Goal: Task Accomplishment & Management: Use online tool/utility

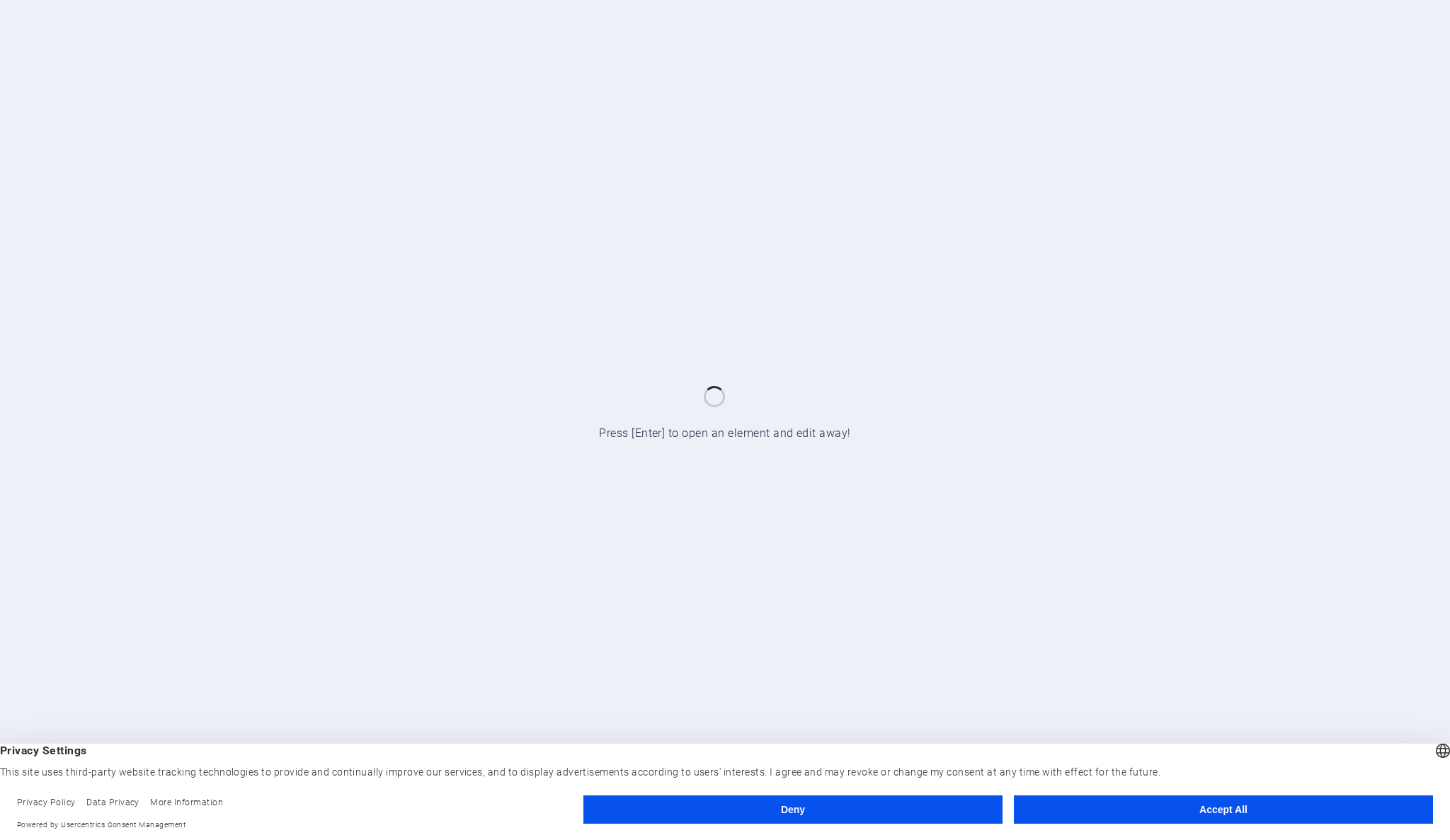
click at [1271, 805] on button "Accept All" at bounding box center [1224, 809] width 419 height 29
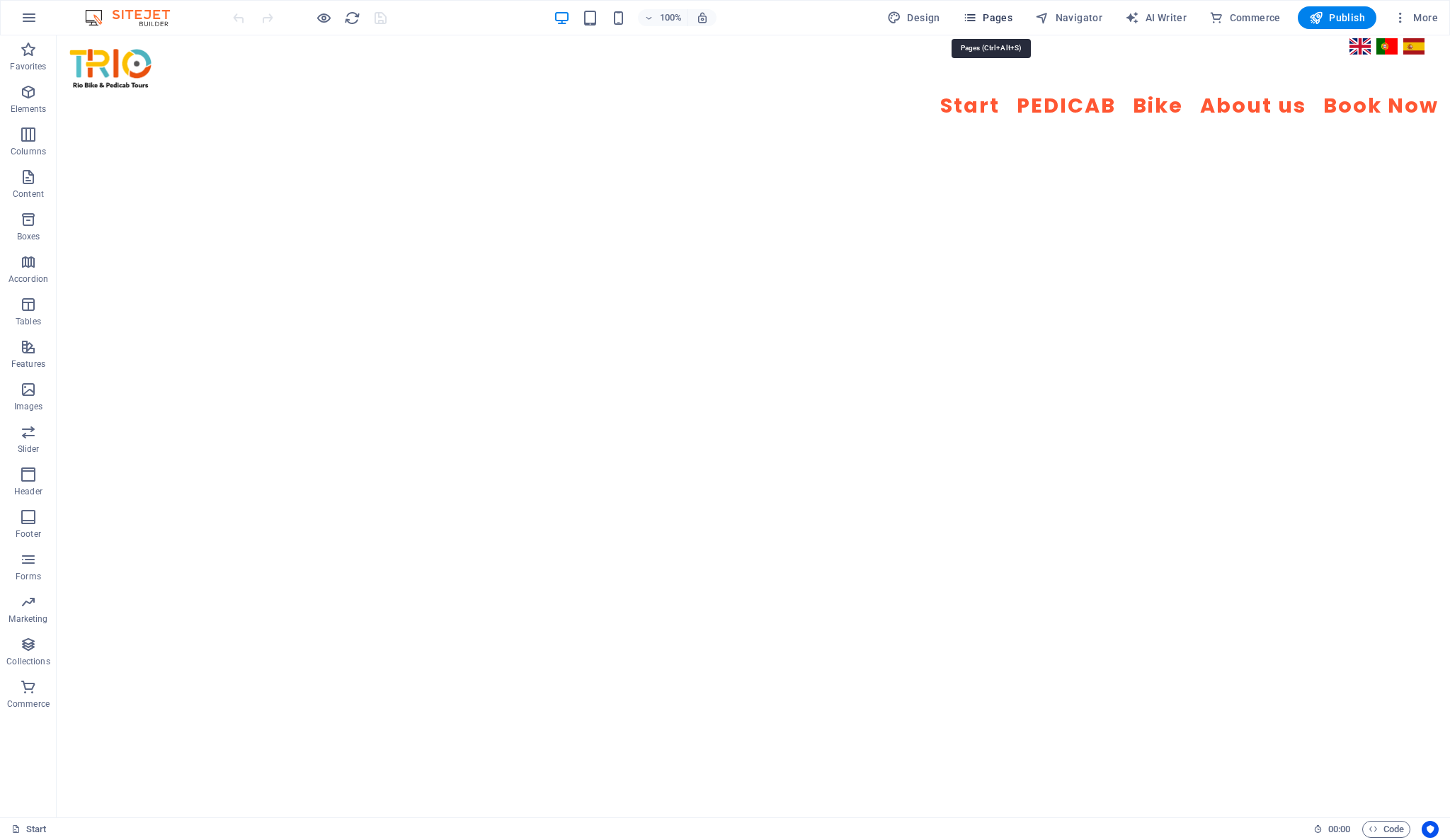
click at [1008, 14] on span "Pages" at bounding box center [988, 17] width 50 height 14
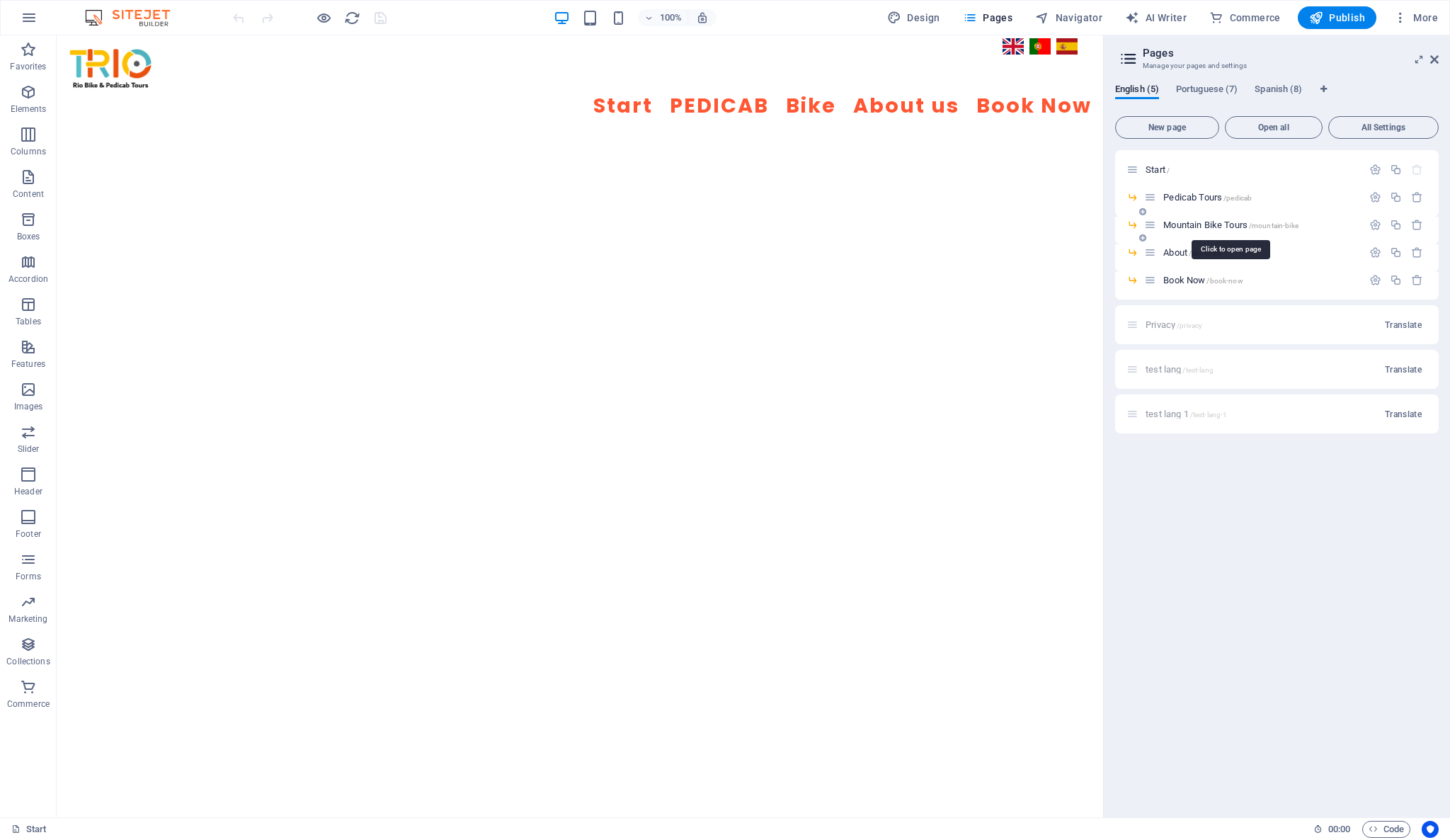
click at [1200, 228] on span "Mountain Bike Tours /mountain-bike" at bounding box center [1231, 225] width 135 height 11
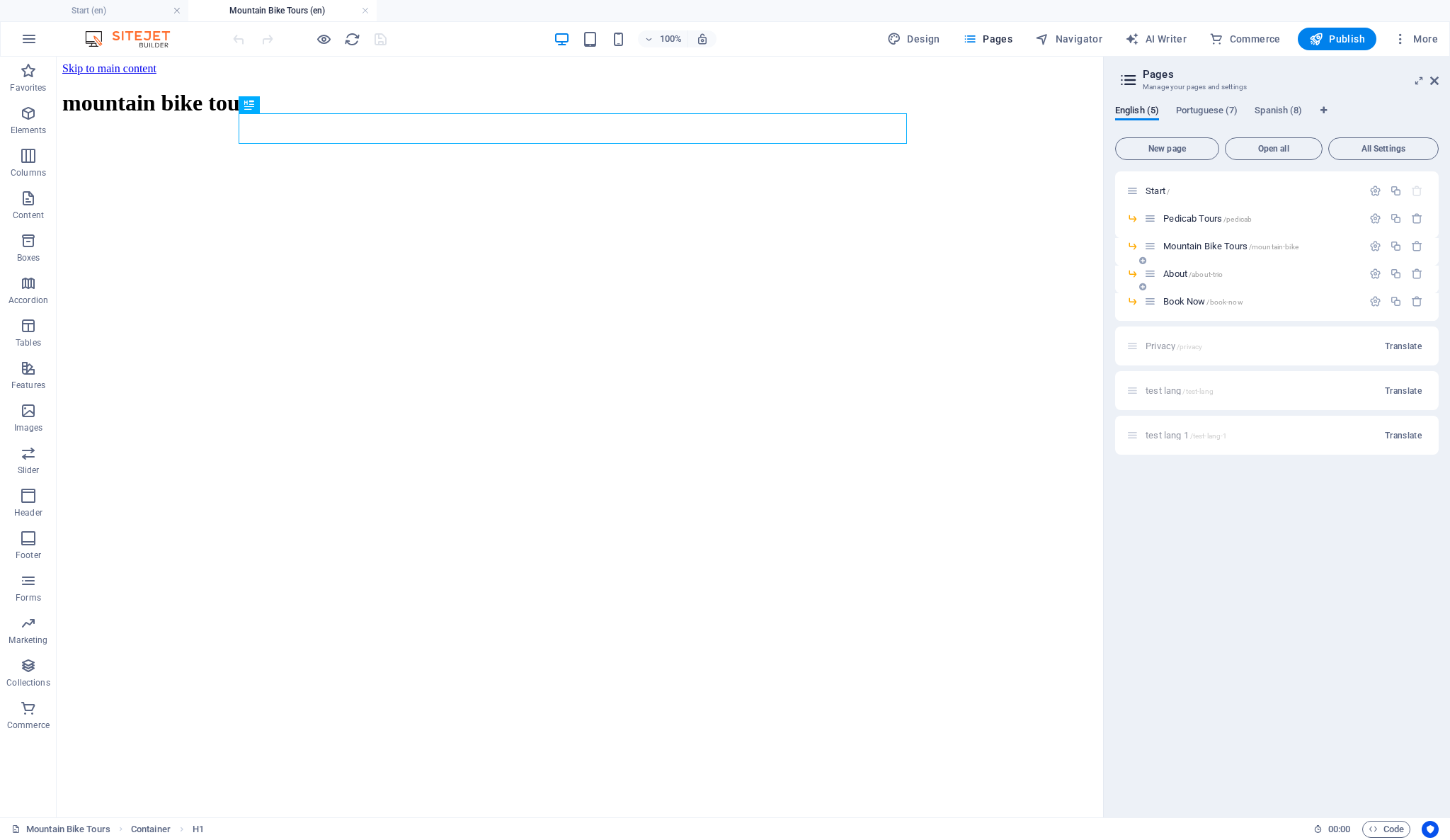
click at [1184, 274] on span "About /about-trio" at bounding box center [1193, 274] width 60 height 11
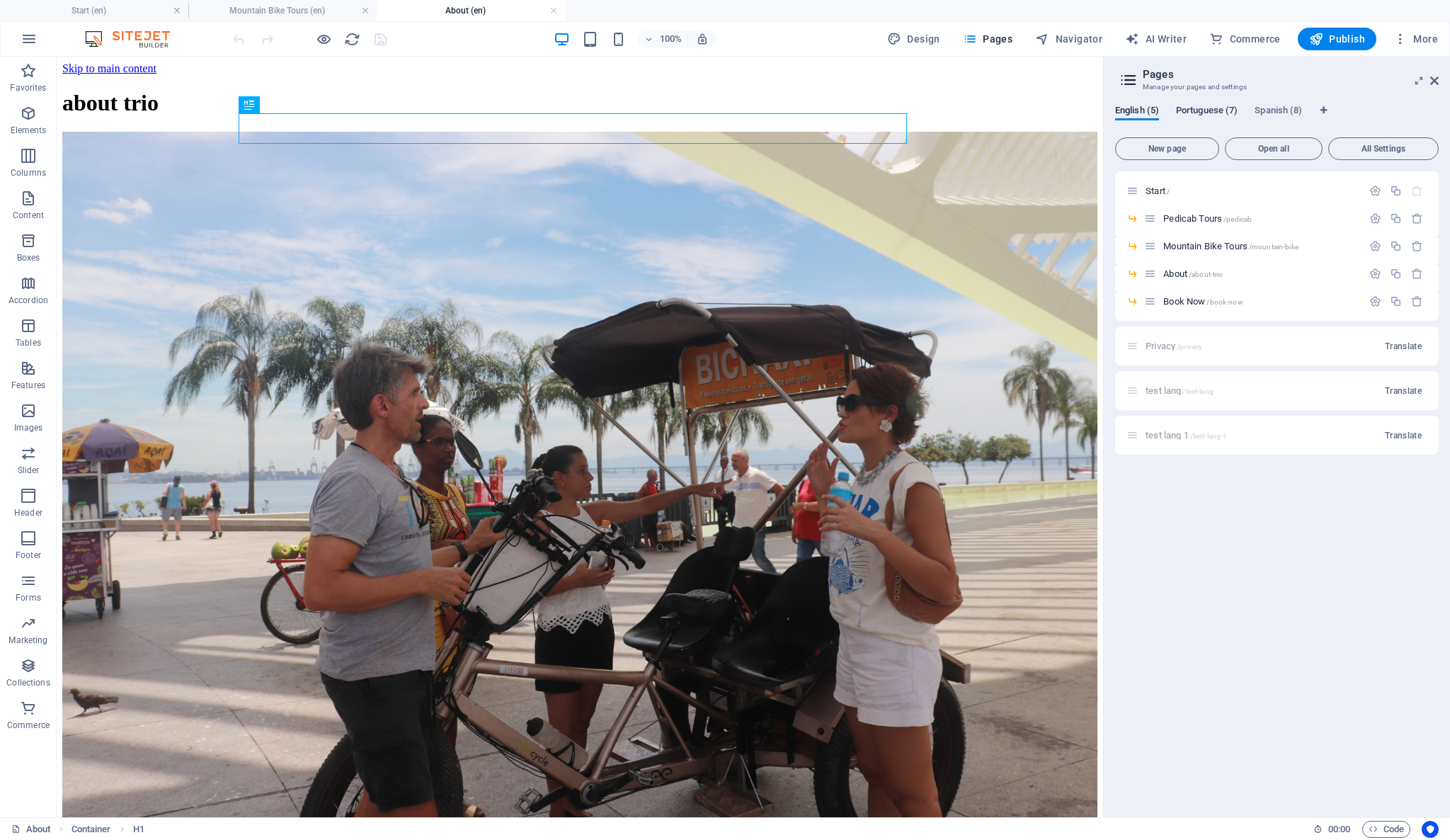
click at [1197, 110] on span "Portuguese (7)" at bounding box center [1207, 112] width 62 height 20
click at [1180, 274] on span "About /about-trio" at bounding box center [1193, 274] width 60 height 11
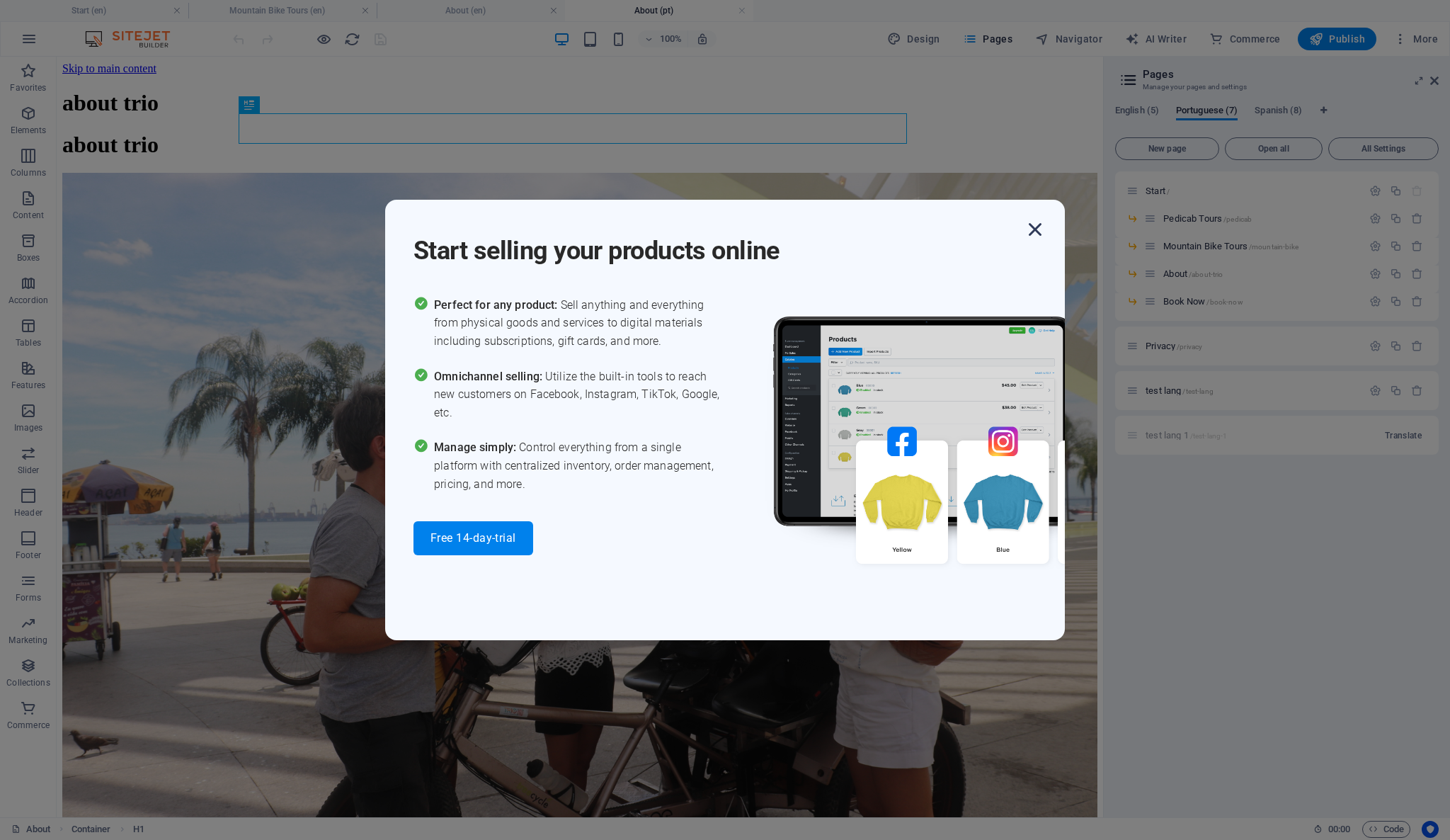
click at [1038, 226] on icon "button" at bounding box center [1035, 229] width 26 height 26
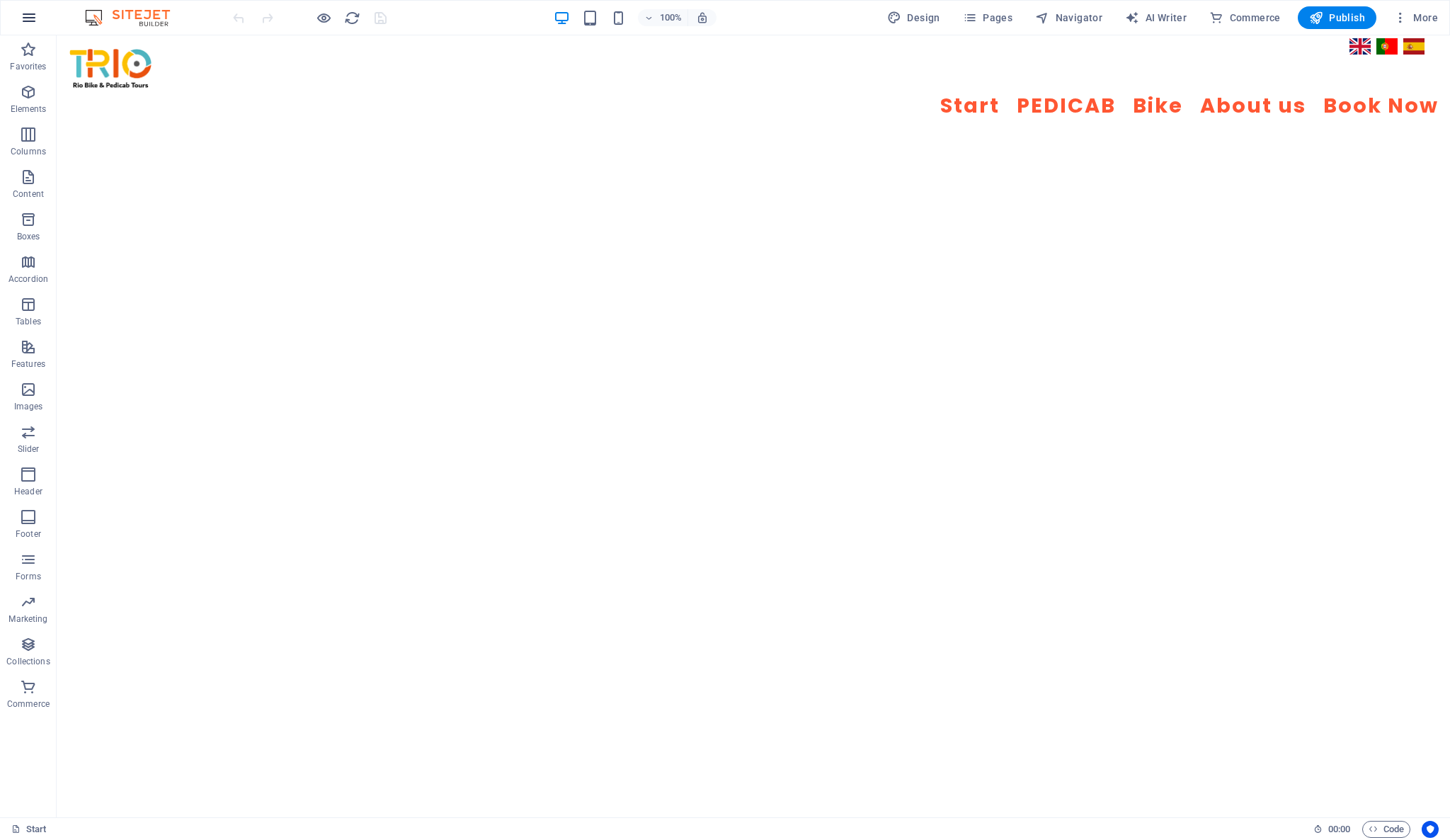
click at [34, 13] on icon "button" at bounding box center [29, 17] width 17 height 17
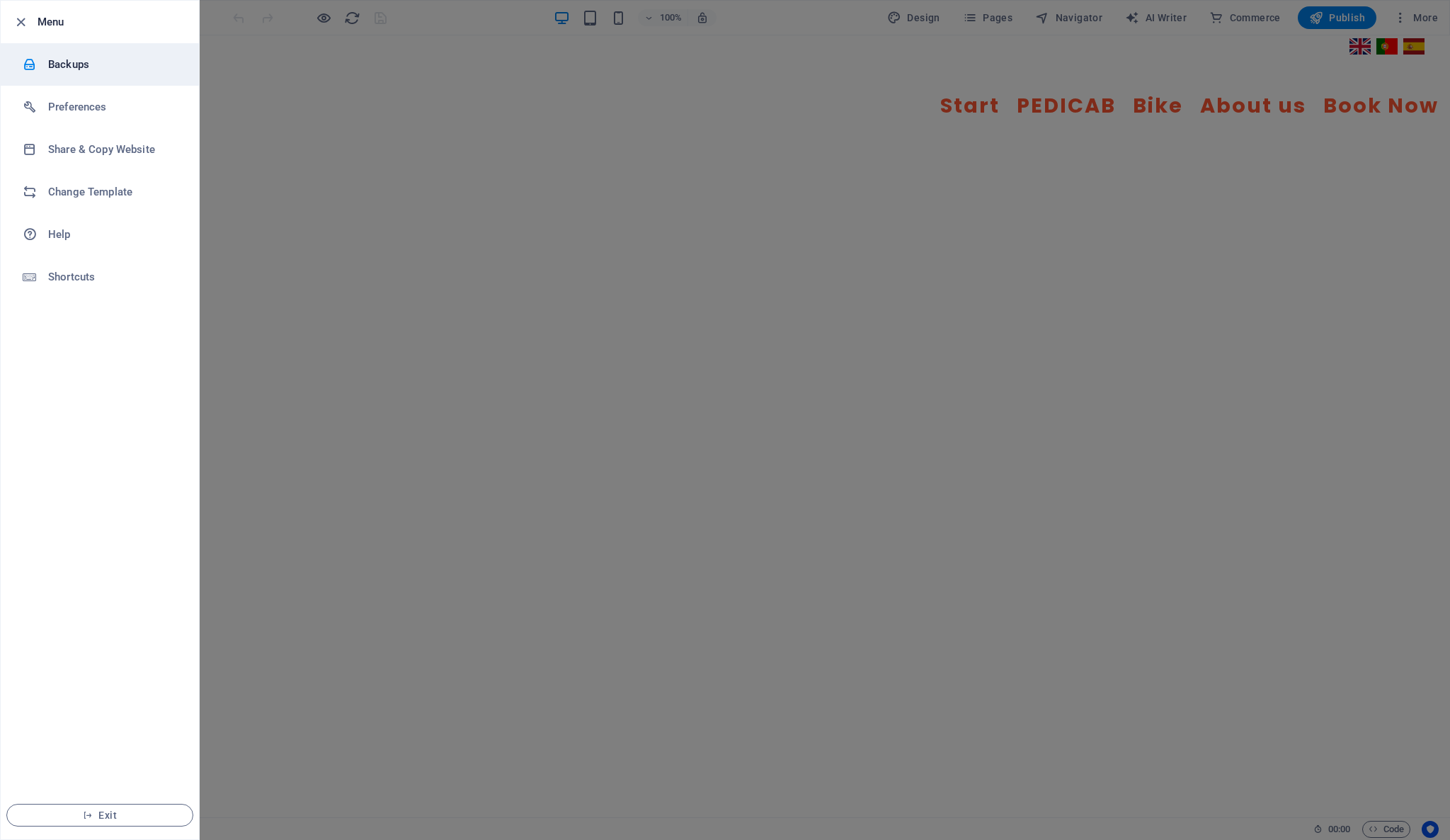
click at [78, 72] on h6 "Backups" at bounding box center [114, 64] width 131 height 17
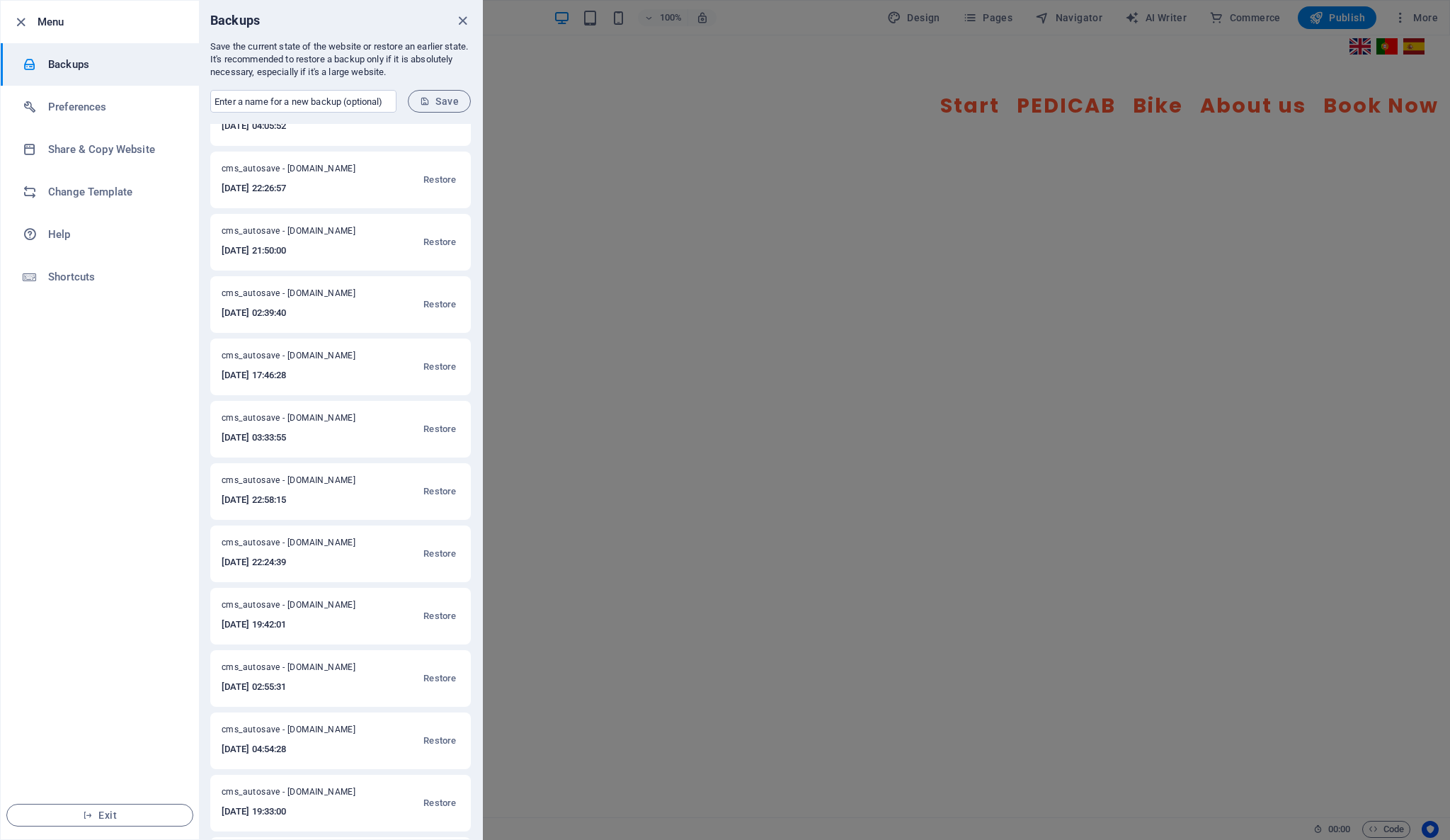
scroll to position [937, 0]
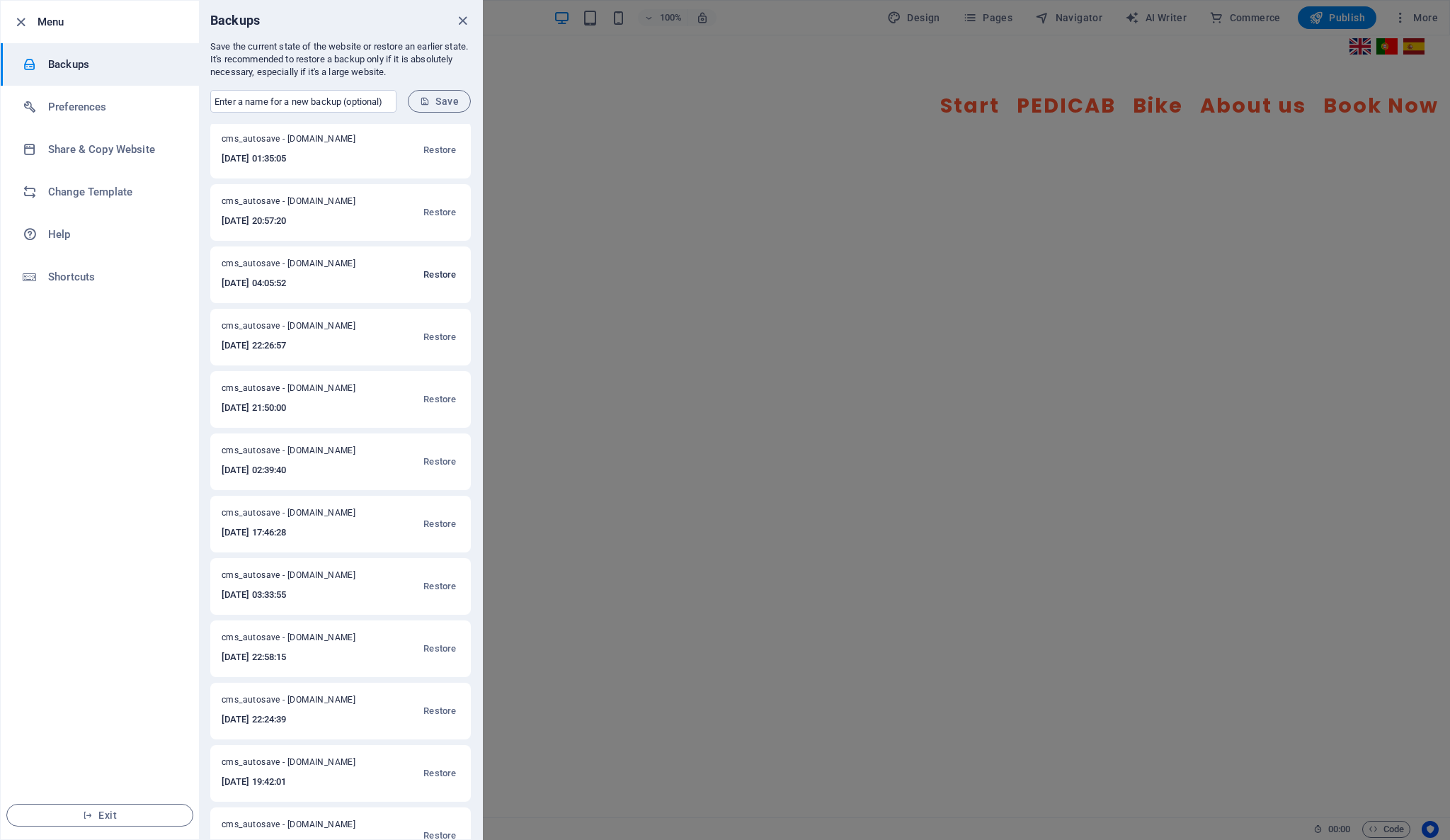
click at [440, 275] on span "Restore" at bounding box center [439, 274] width 32 height 17
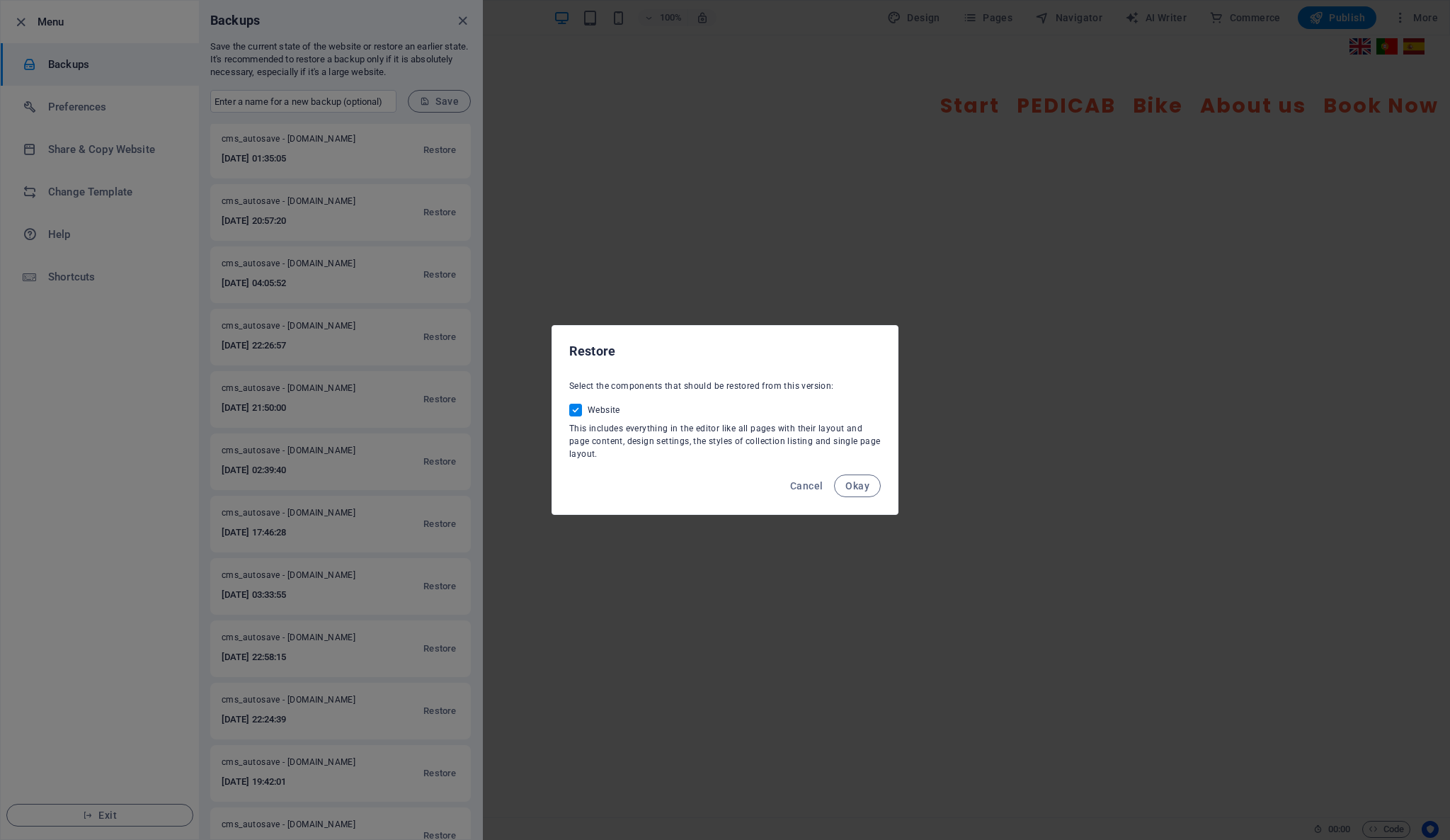
click at [574, 411] on input "Website" at bounding box center [578, 409] width 18 height 13
click at [578, 408] on span at bounding box center [575, 409] width 13 height 13
click at [578, 408] on input "Website" at bounding box center [578, 409] width 18 height 13
checkbox input "true"
click at [803, 486] on span "Cancel" at bounding box center [806, 486] width 32 height 11
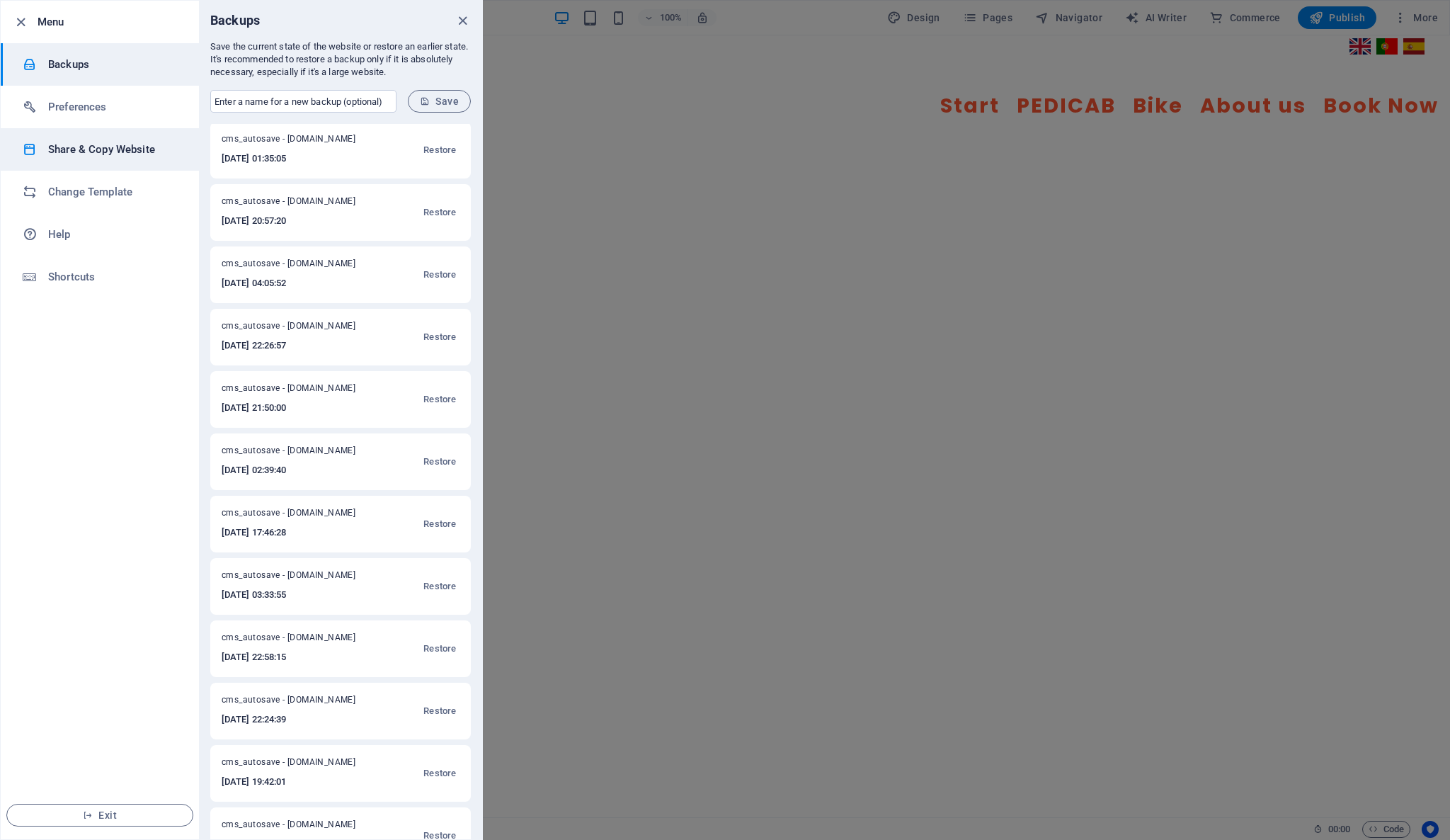
click at [107, 157] on h6 "Share & Copy Website" at bounding box center [114, 149] width 131 height 17
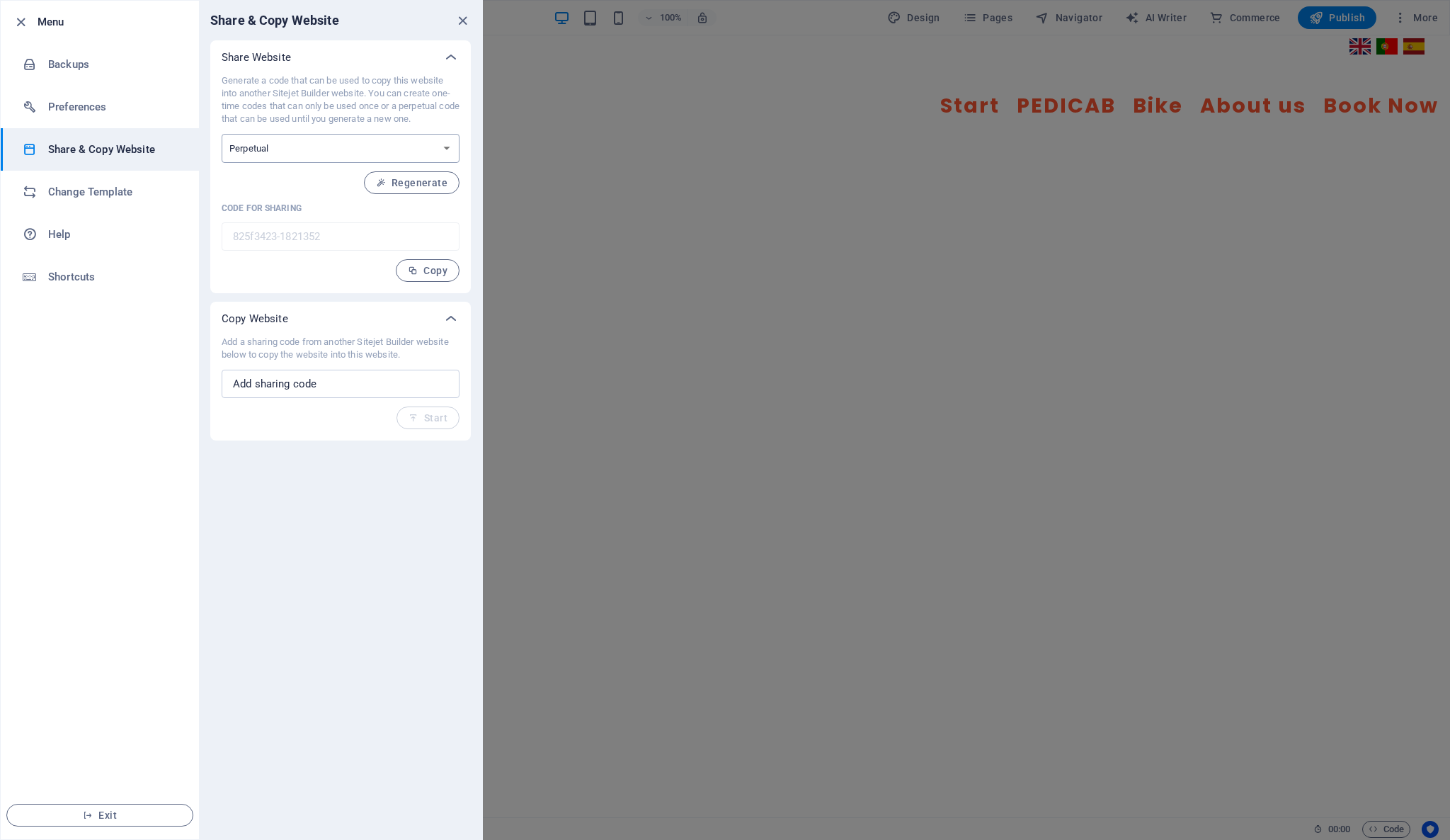
click at [435, 152] on select "One-time Perpetual" at bounding box center [340, 148] width 238 height 29
click at [152, 66] on h6 "Backups" at bounding box center [114, 64] width 131 height 17
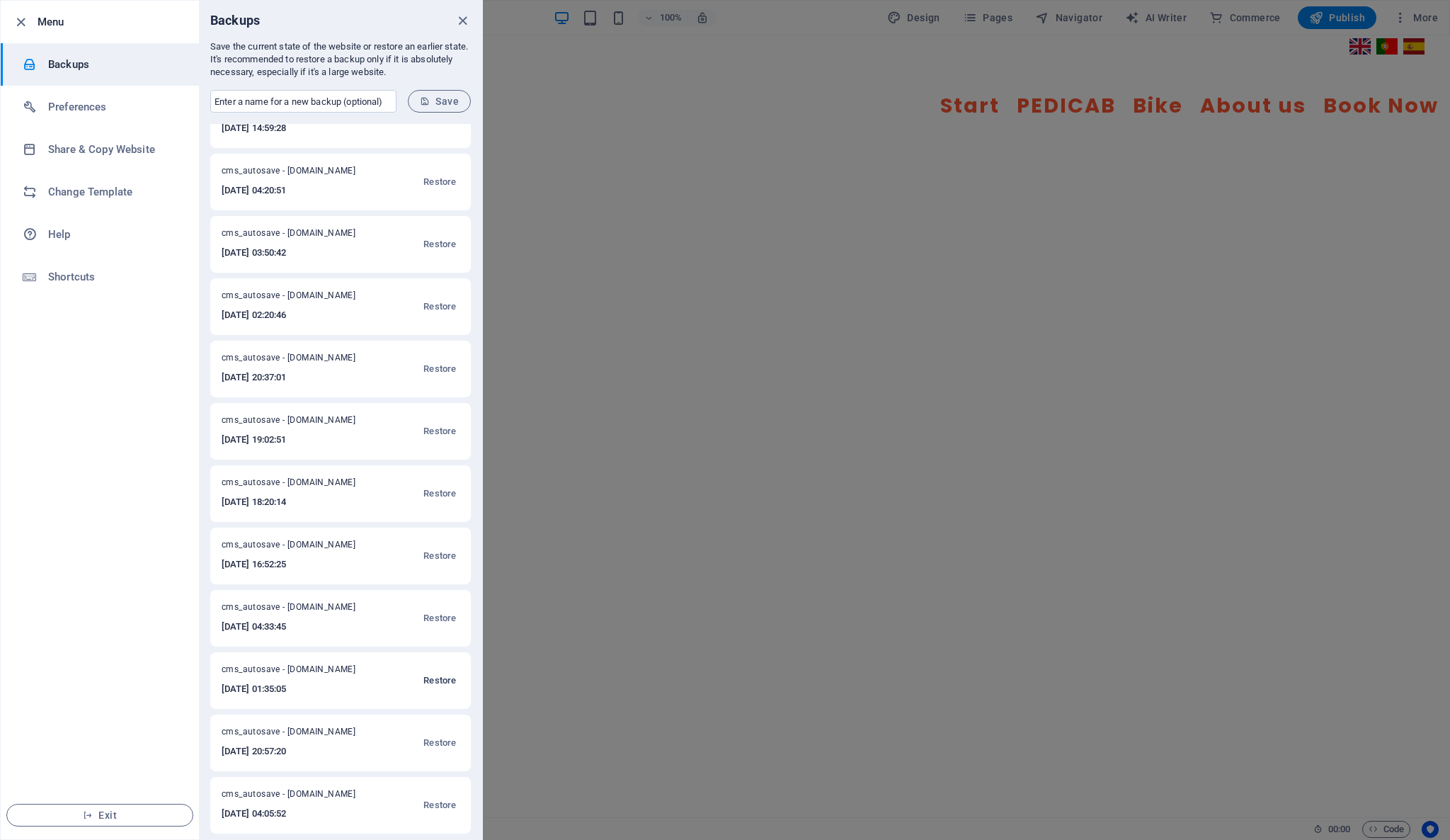
scroll to position [314, 0]
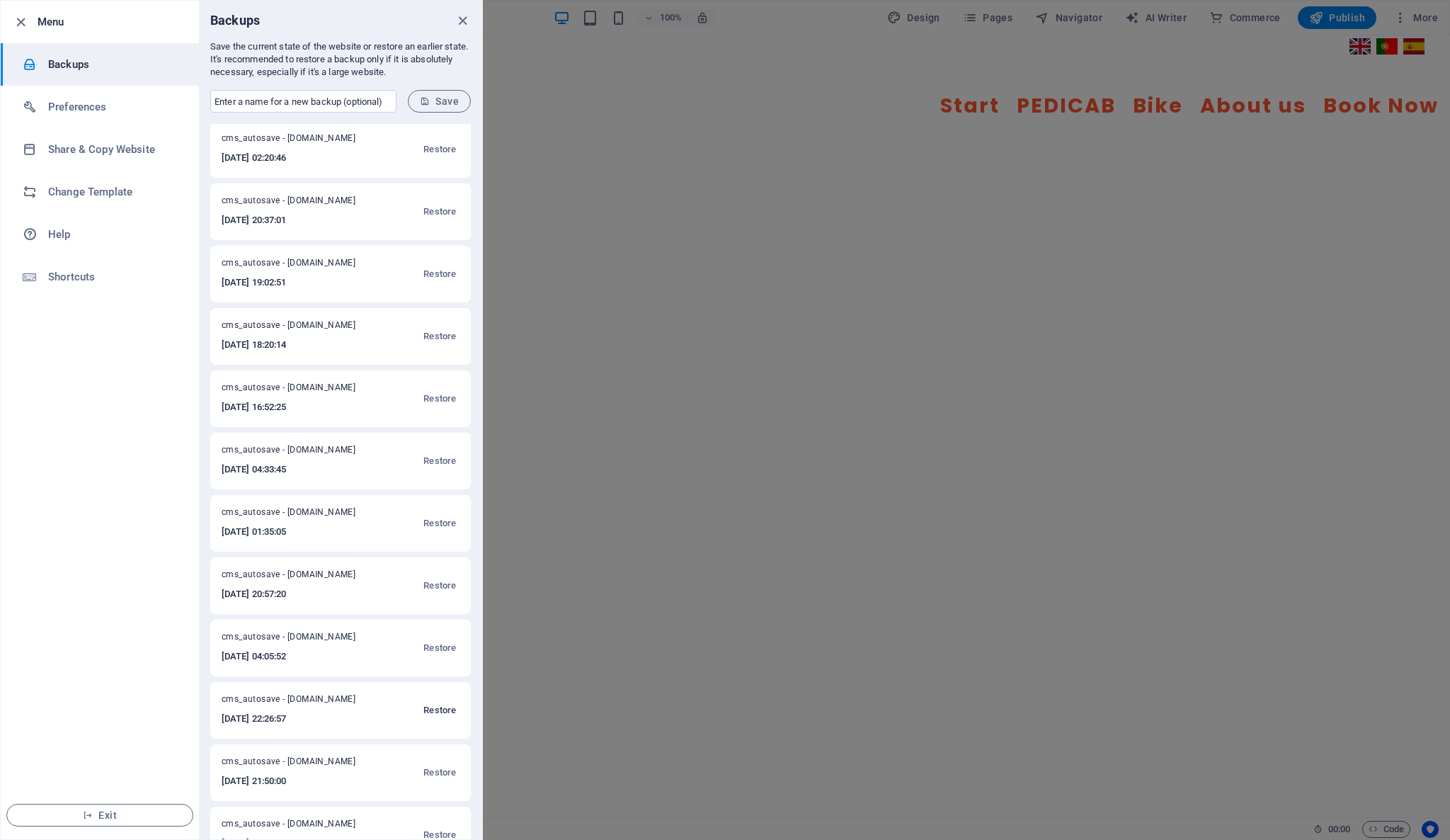
click at [431, 710] on span "Restore" at bounding box center [439, 710] width 32 height 17
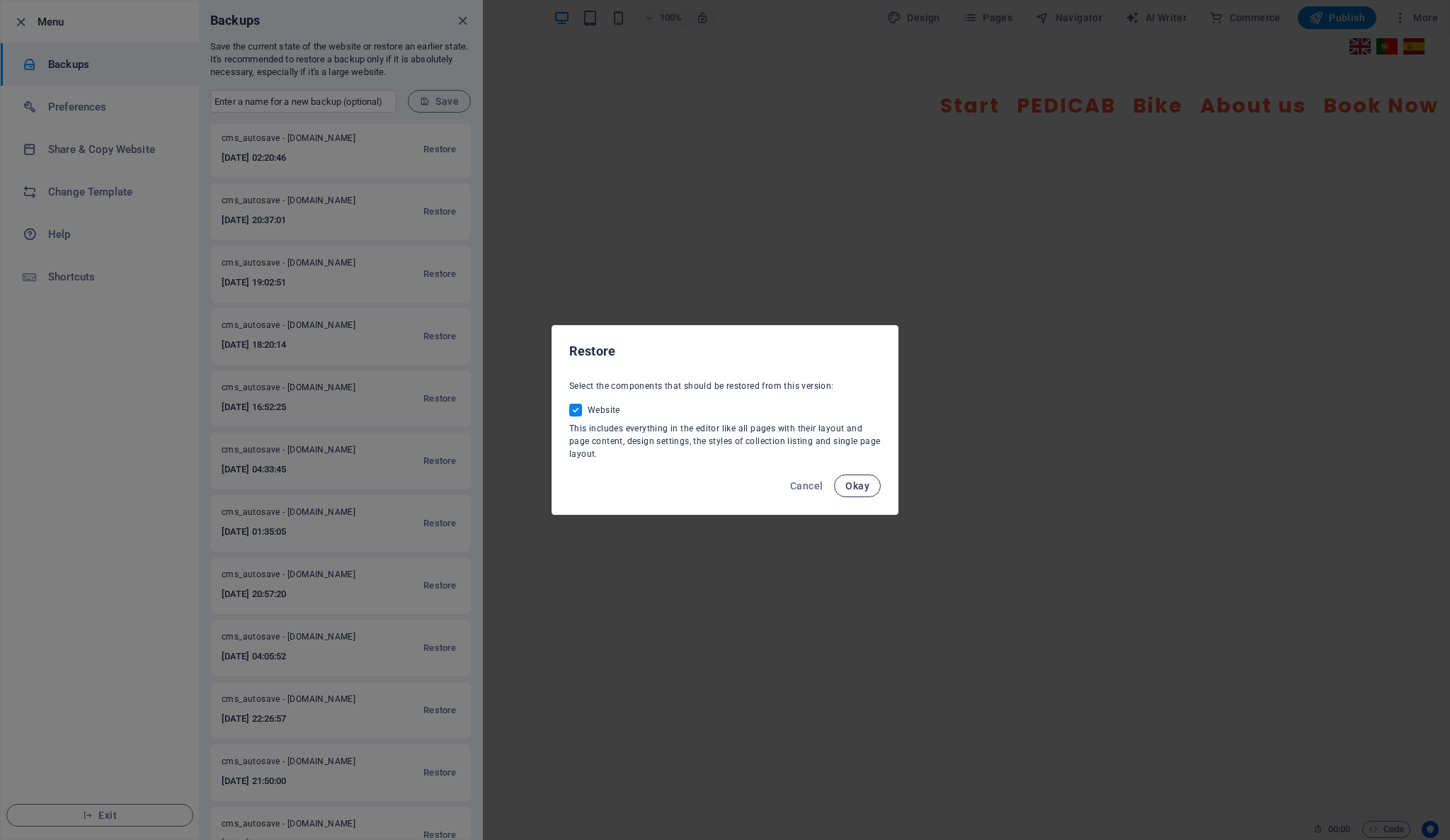
click at [877, 486] on button "Okay" at bounding box center [857, 486] width 47 height 23
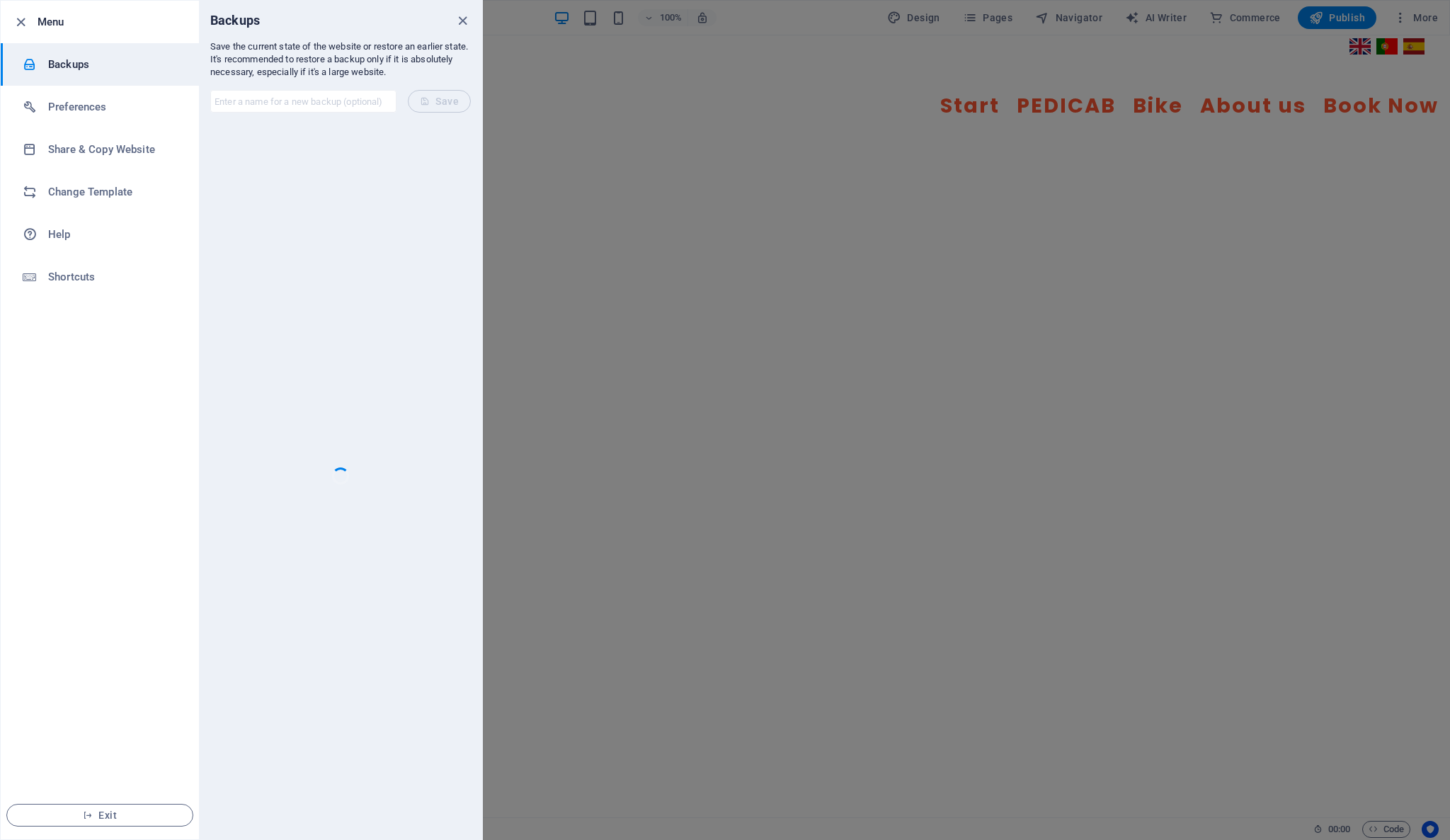
scroll to position [0, 0]
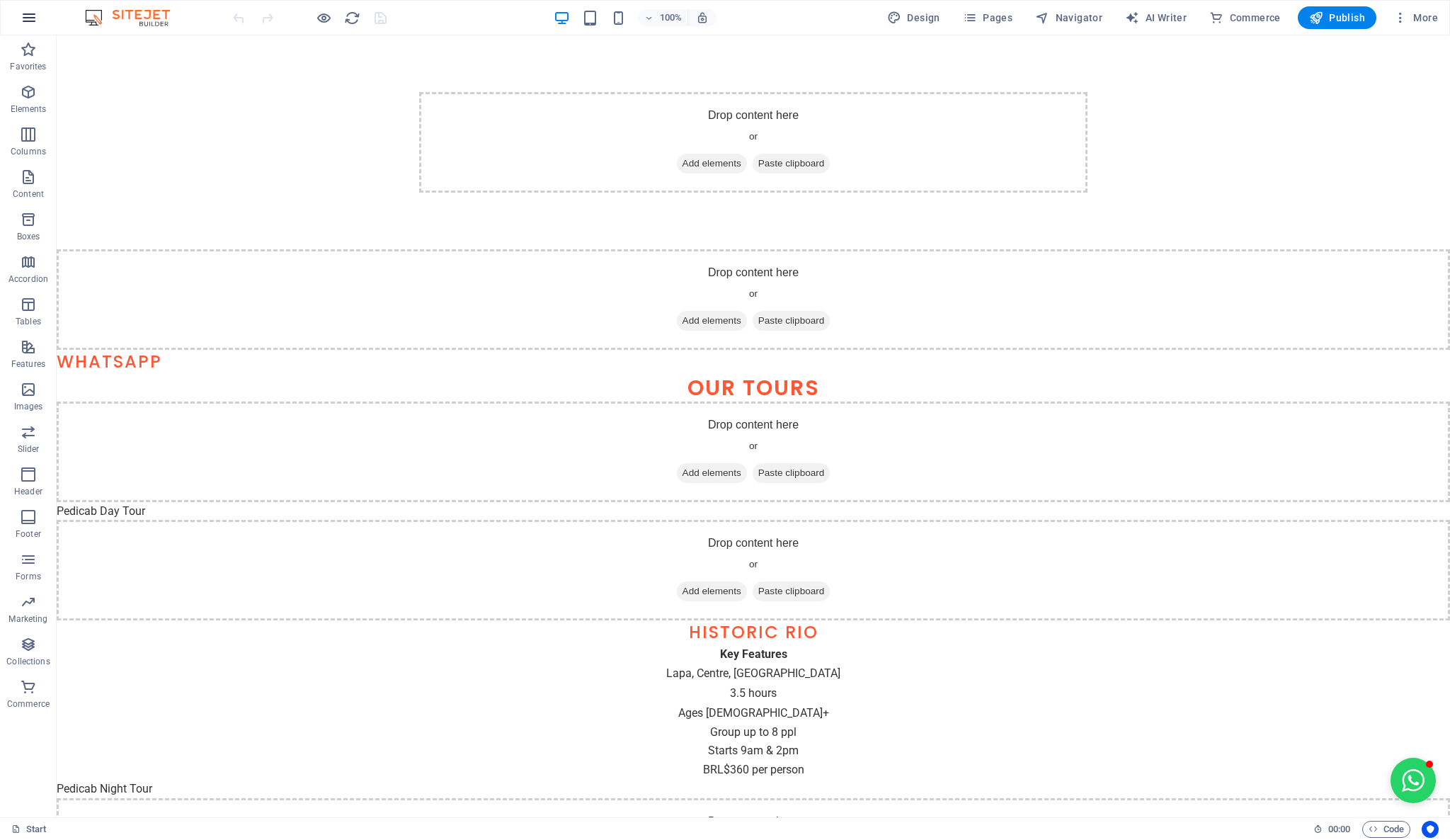
click at [34, 24] on icon "button" at bounding box center [29, 17] width 17 height 17
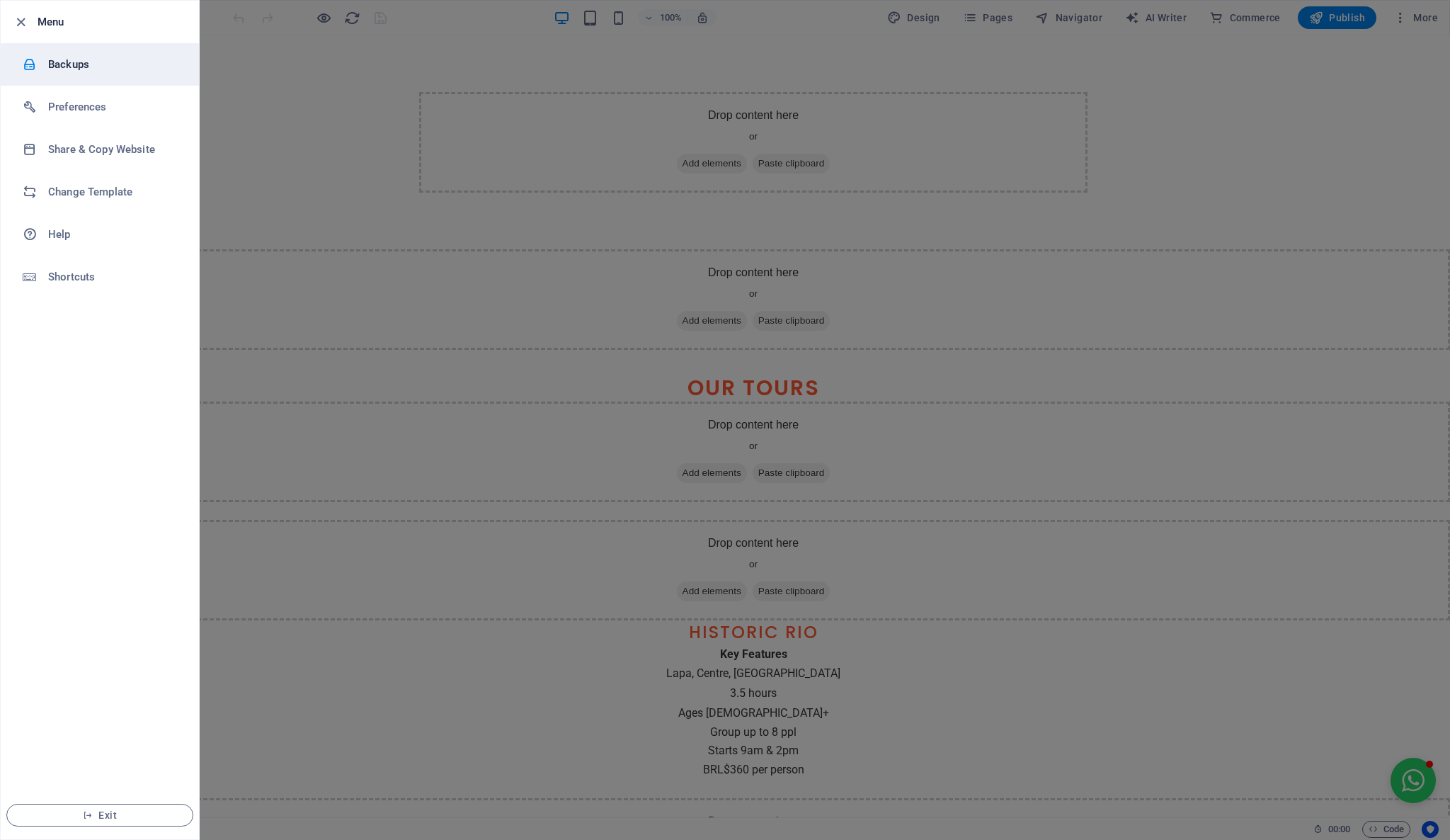
click at [74, 73] on li "Backups" at bounding box center [100, 64] width 198 height 42
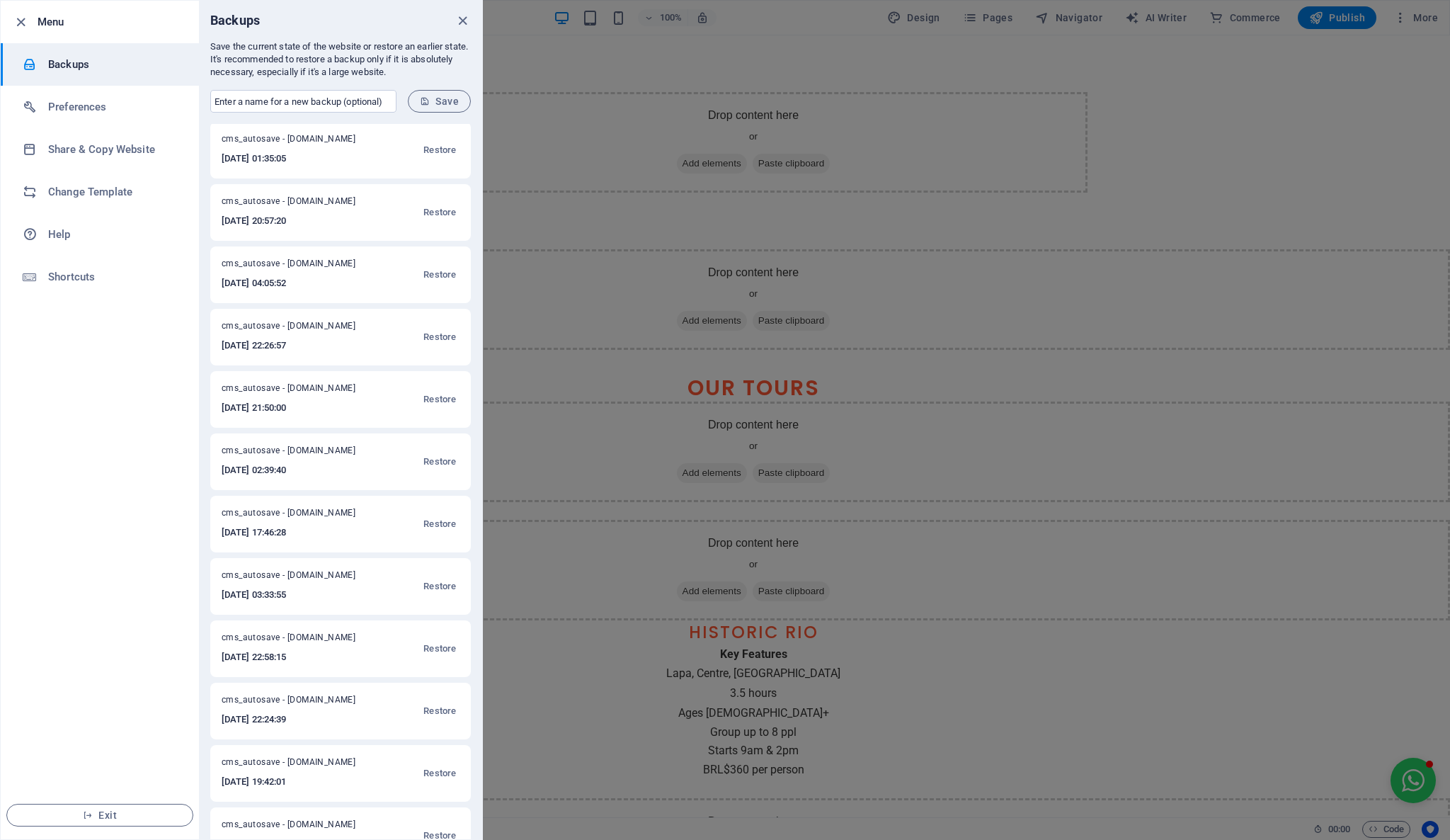
scroll to position [786, 0]
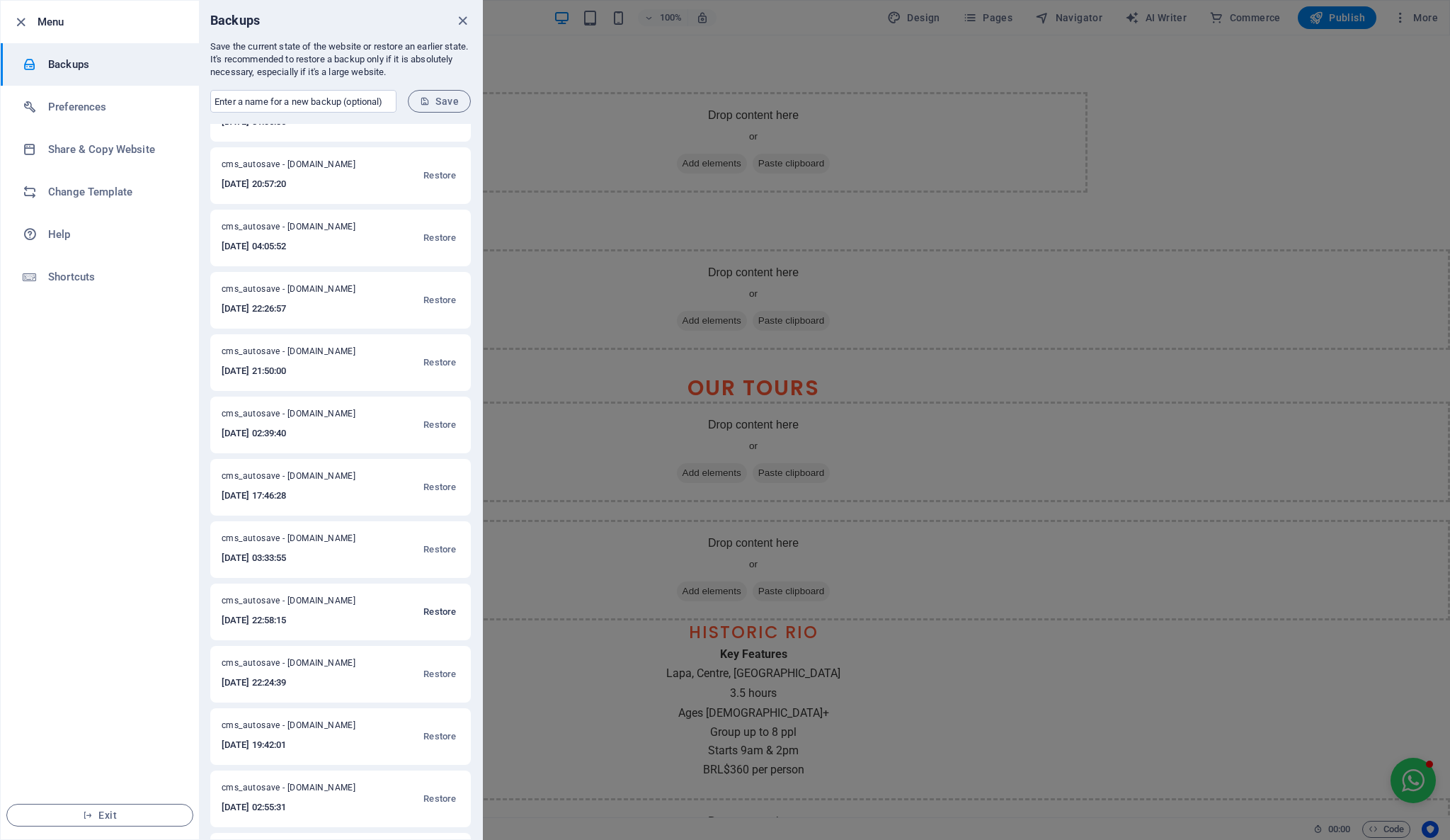
click at [443, 612] on span "Restore" at bounding box center [439, 612] width 32 height 17
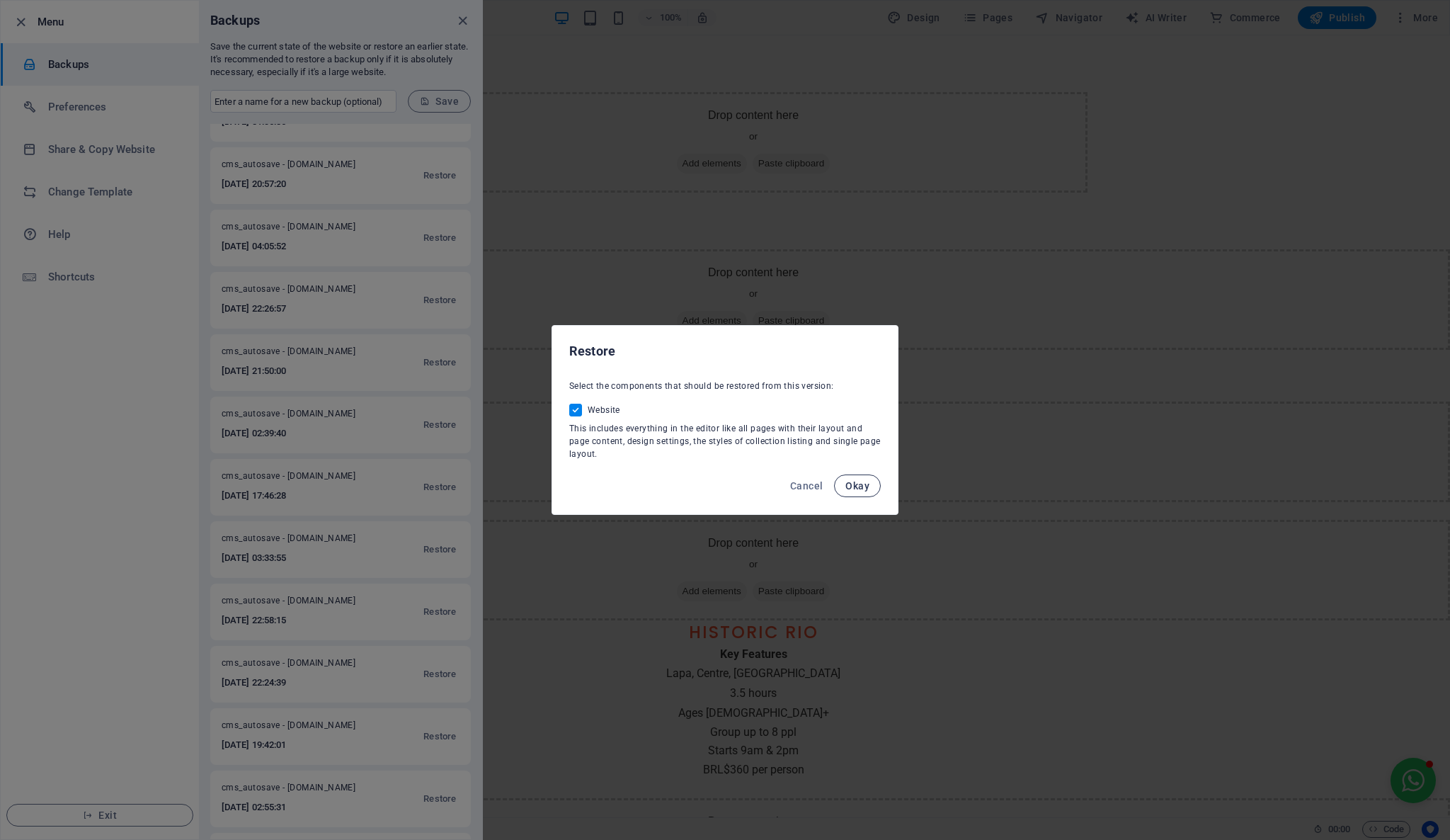
click at [861, 492] on button "Okay" at bounding box center [857, 486] width 47 height 23
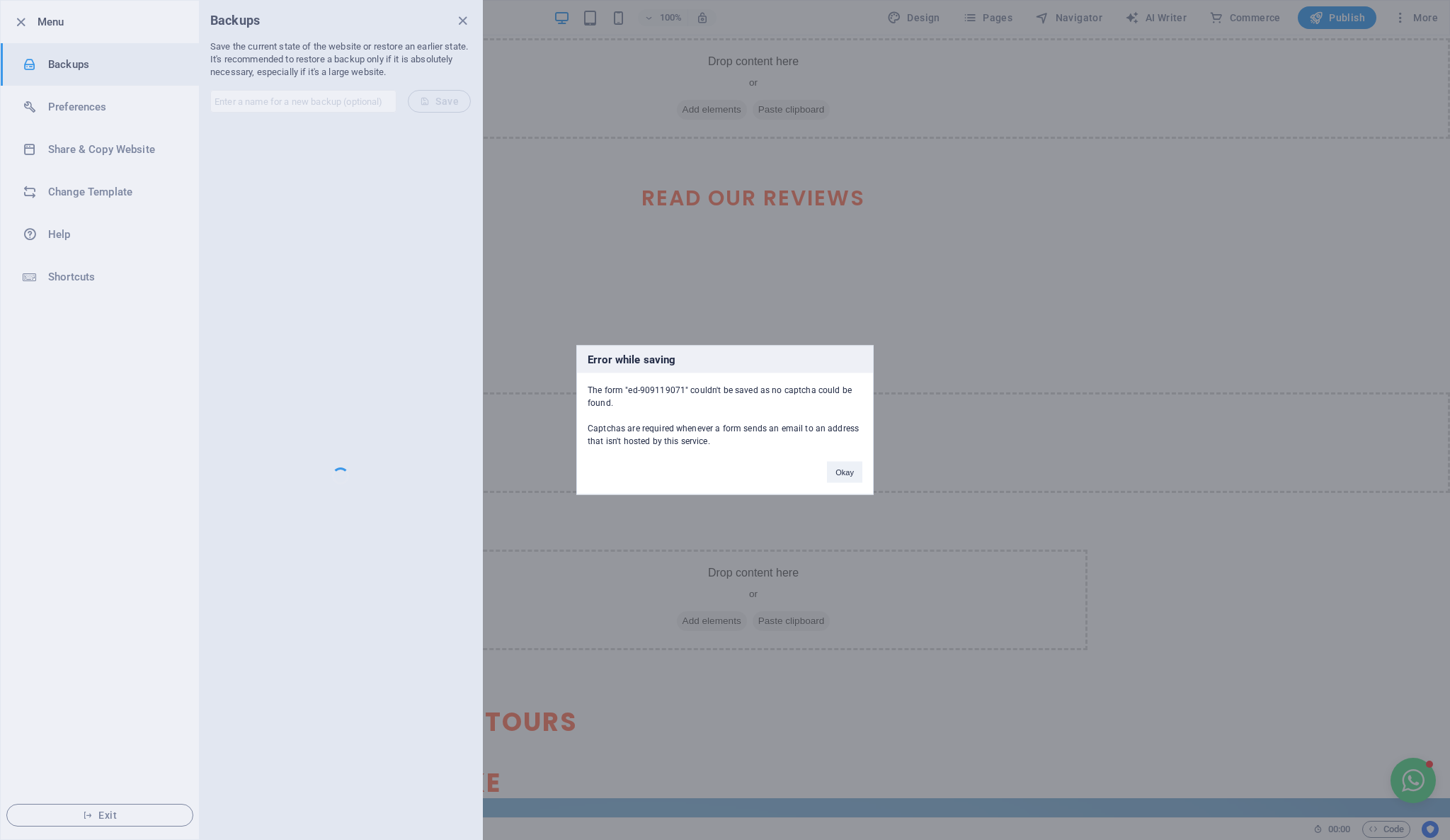
scroll to position [0, 0]
click at [844, 481] on button "Okay" at bounding box center [845, 472] width 35 height 21
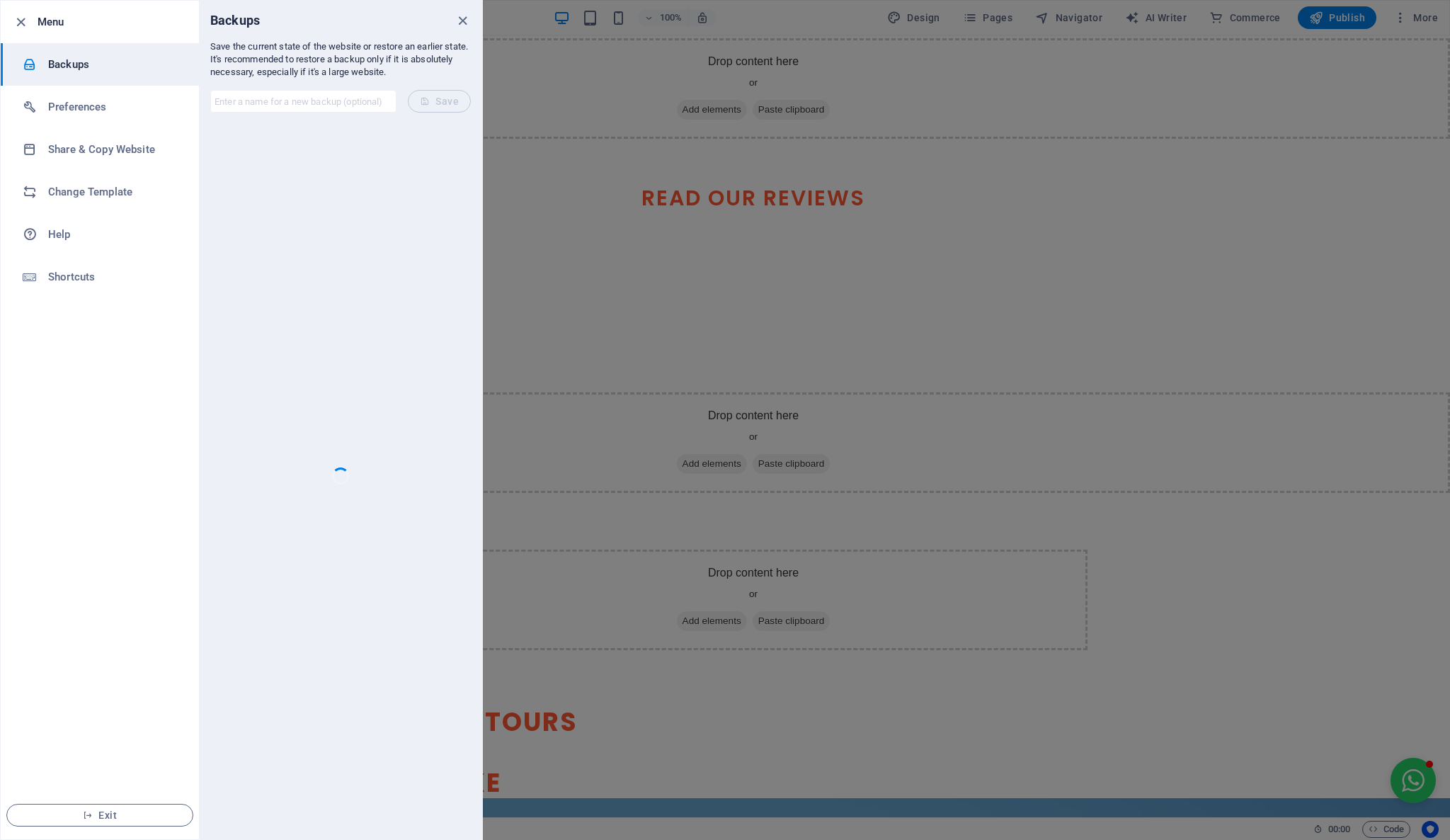
click at [964, 320] on div at bounding box center [725, 420] width 1450 height 840
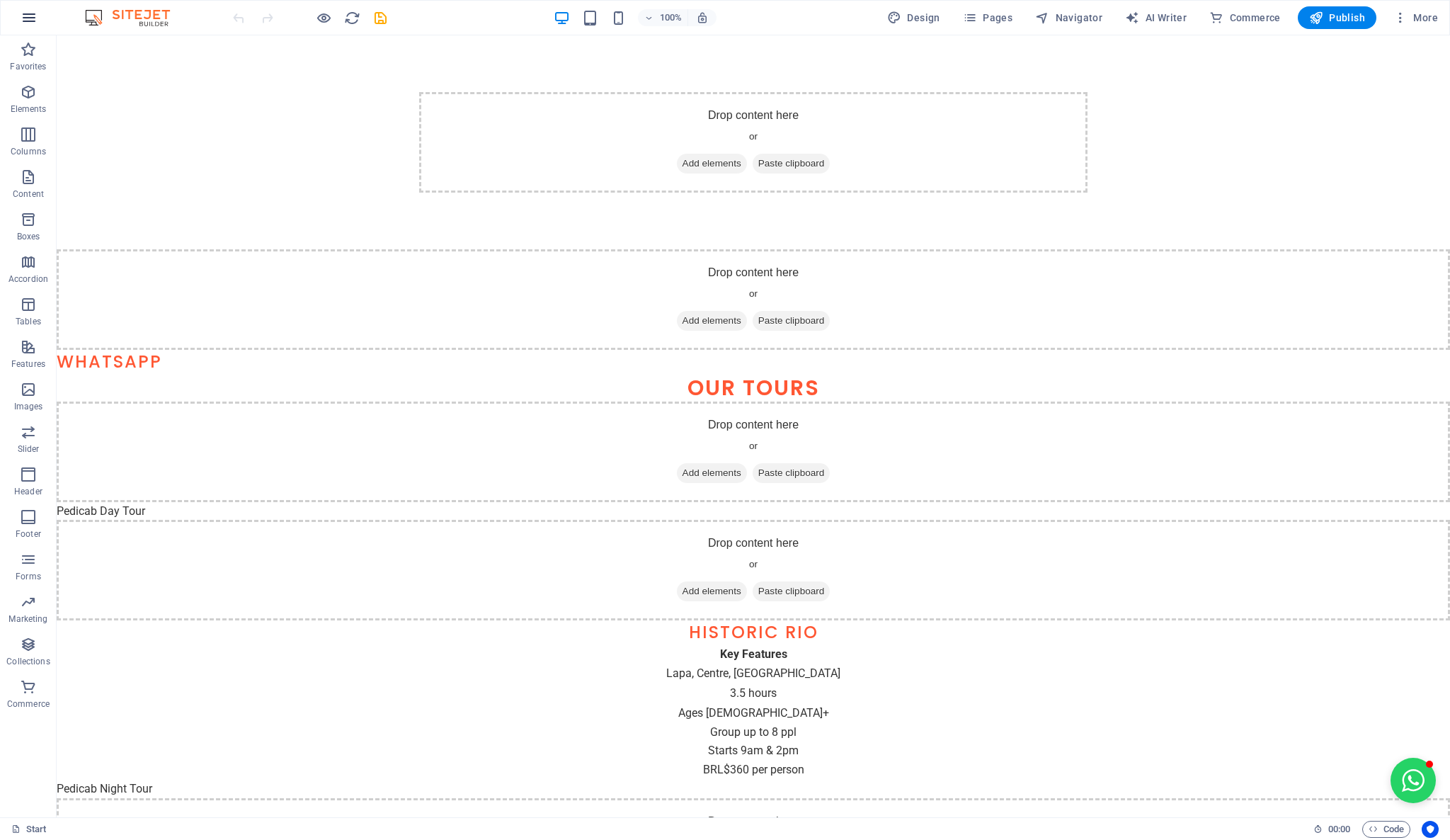
click at [36, 16] on icon "button" at bounding box center [29, 17] width 17 height 17
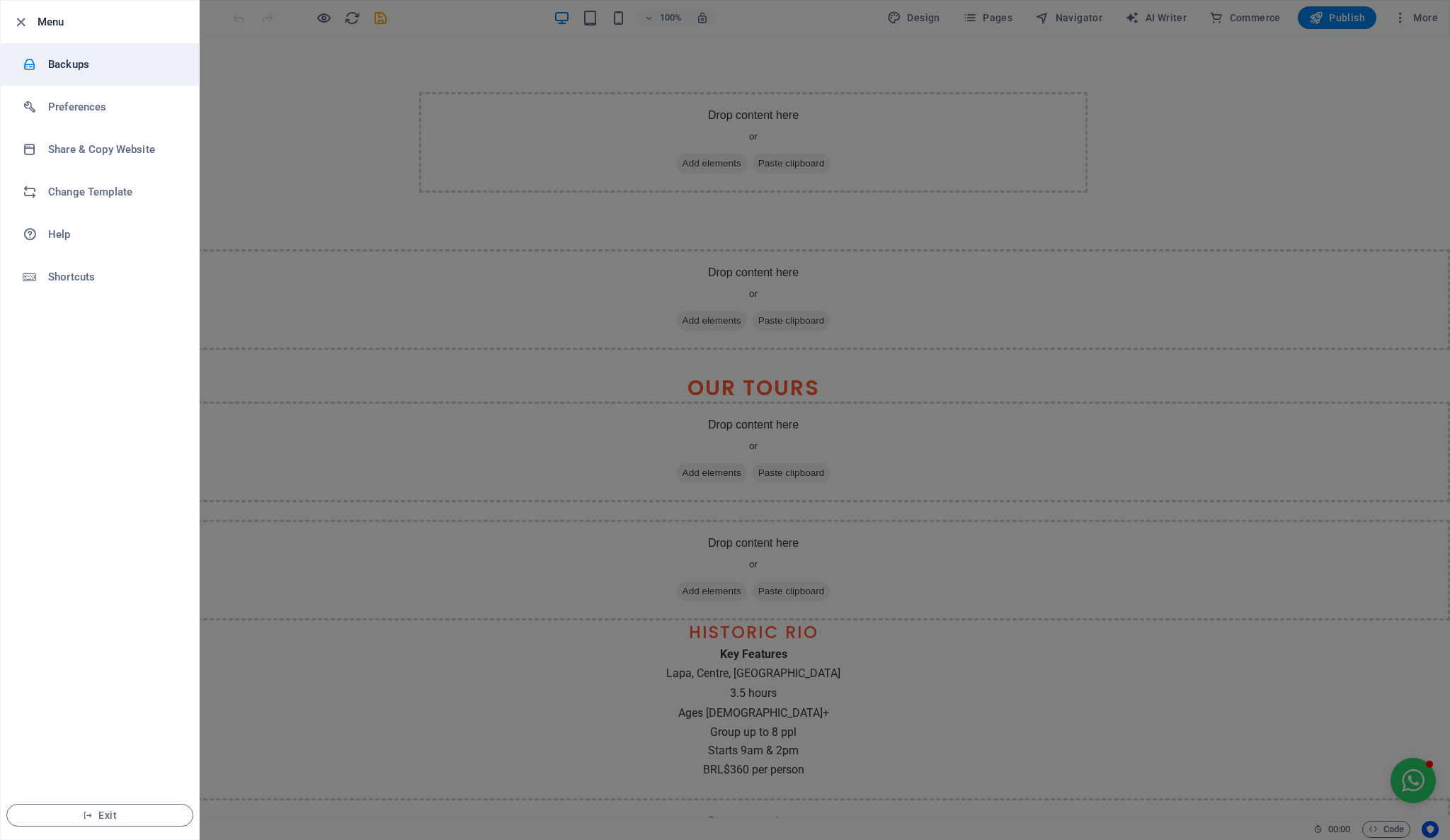
click at [85, 77] on li "Backups" at bounding box center [100, 64] width 198 height 42
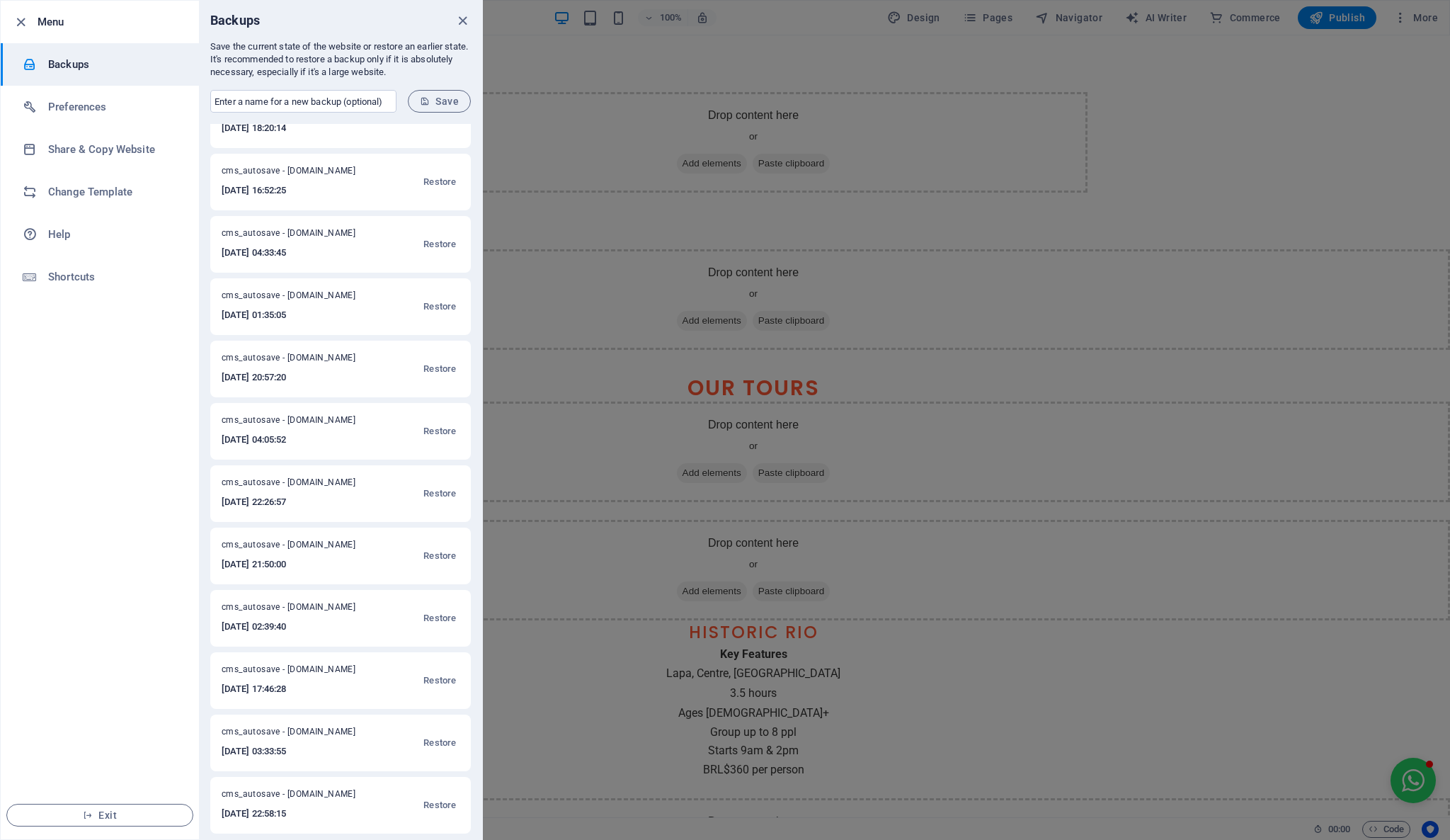
scroll to position [786, 0]
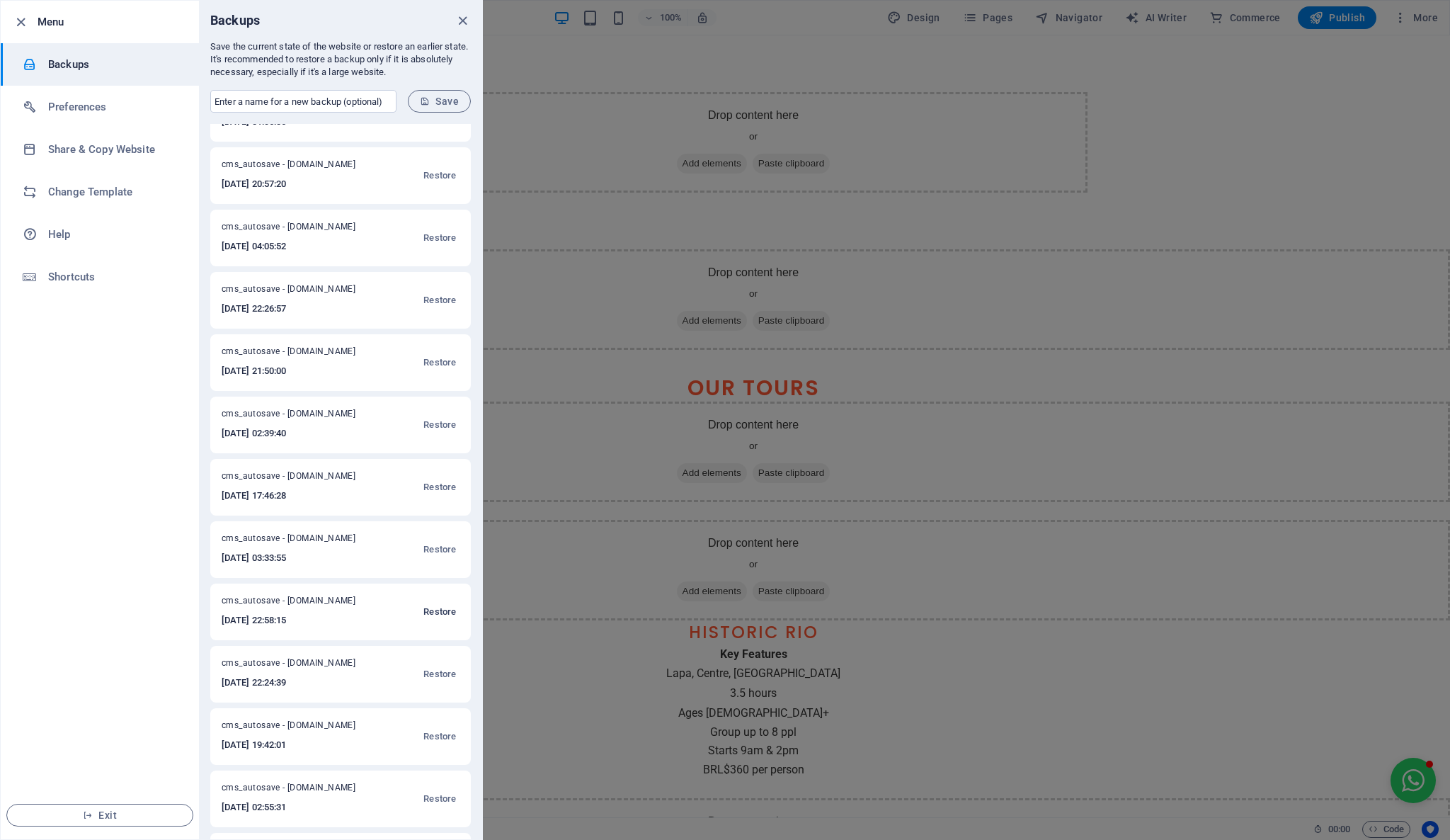
click at [443, 613] on span "Restore" at bounding box center [439, 612] width 32 height 17
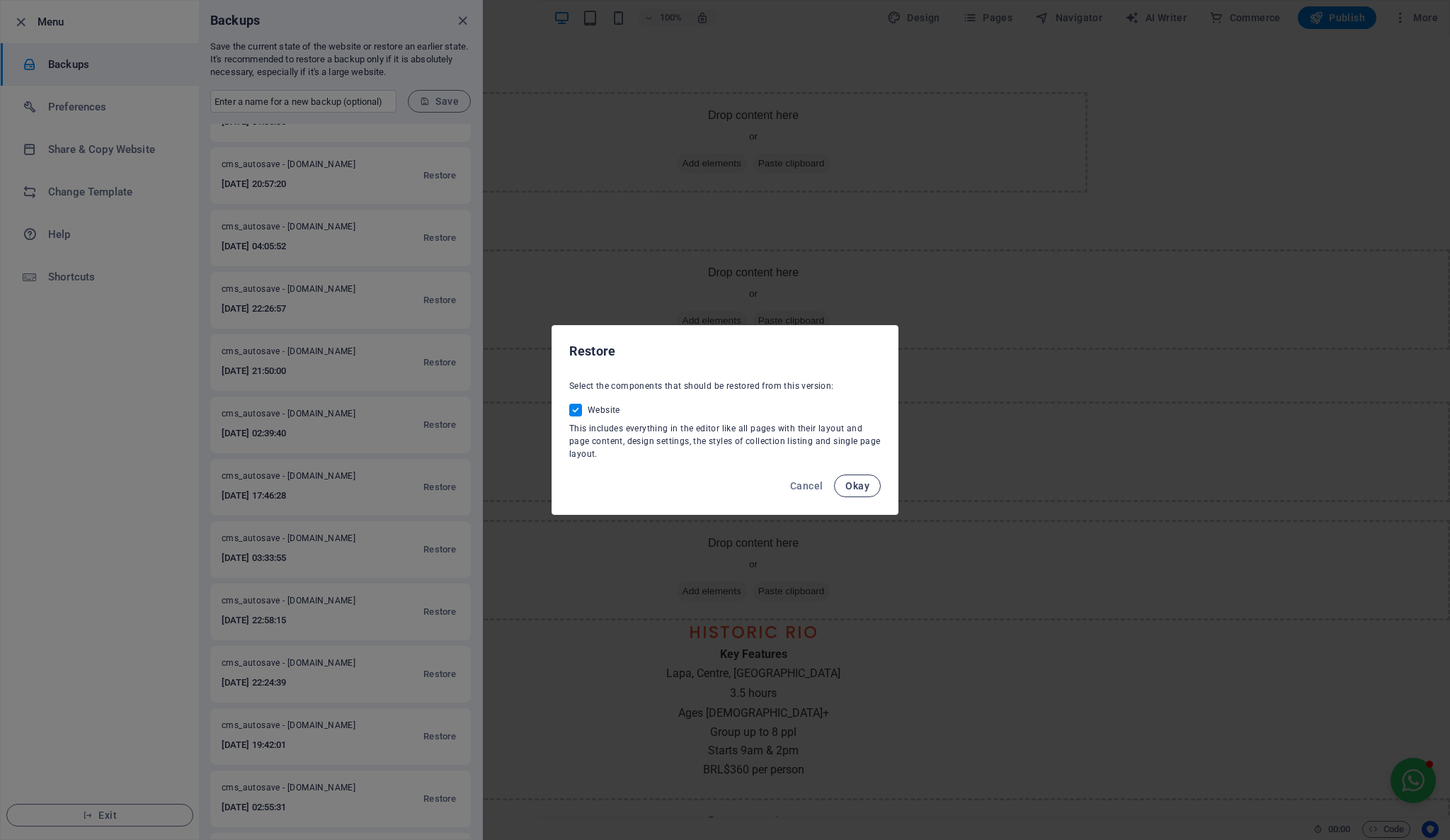
click at [870, 484] on button "Okay" at bounding box center [857, 486] width 47 height 23
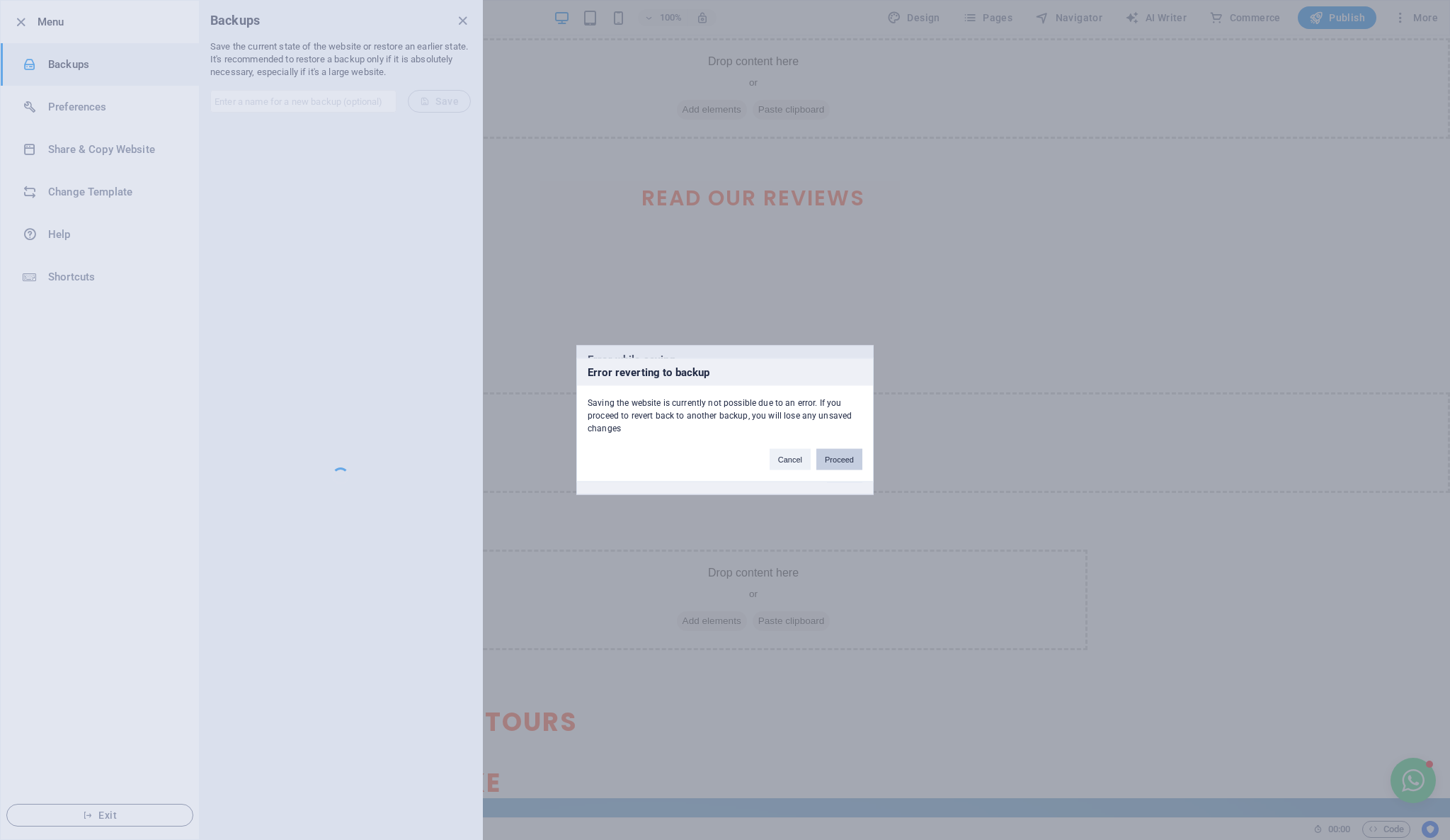
scroll to position [0, 0]
click at [845, 467] on button "Proceed" at bounding box center [839, 459] width 46 height 21
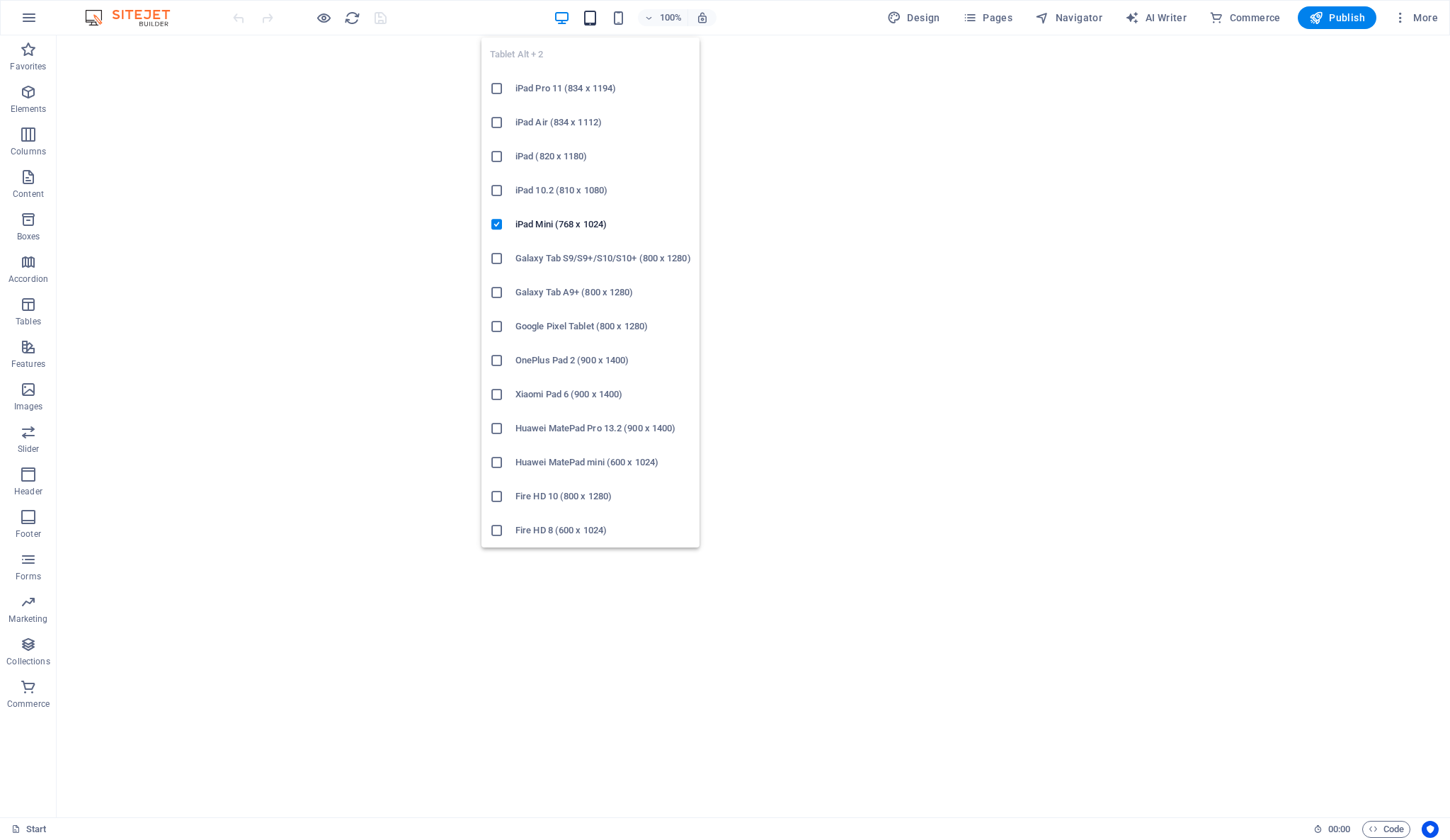
click at [595, 22] on icon "button" at bounding box center [590, 18] width 17 height 17
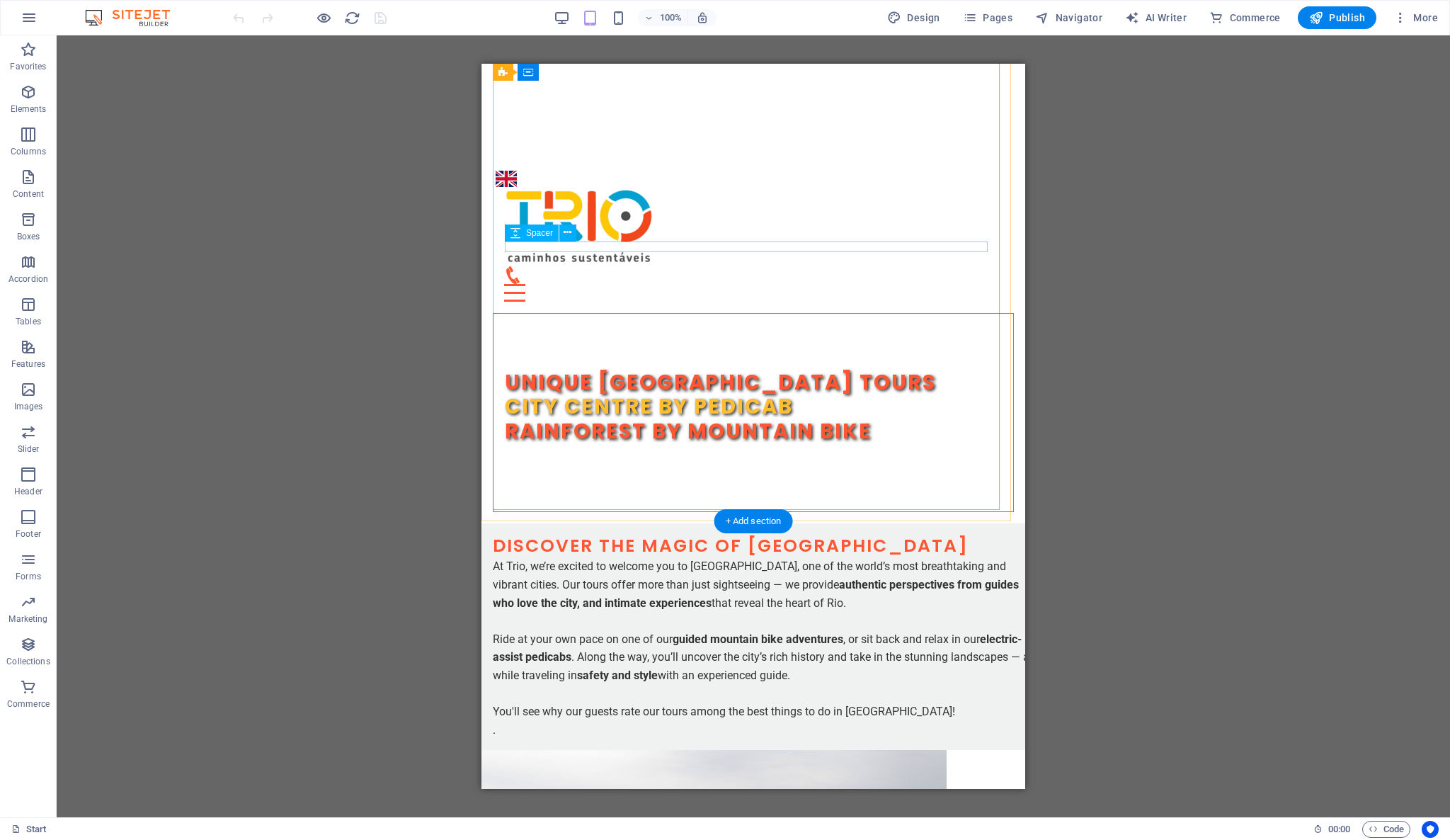
scroll to position [629, 0]
